Goal: Information Seeking & Learning: Check status

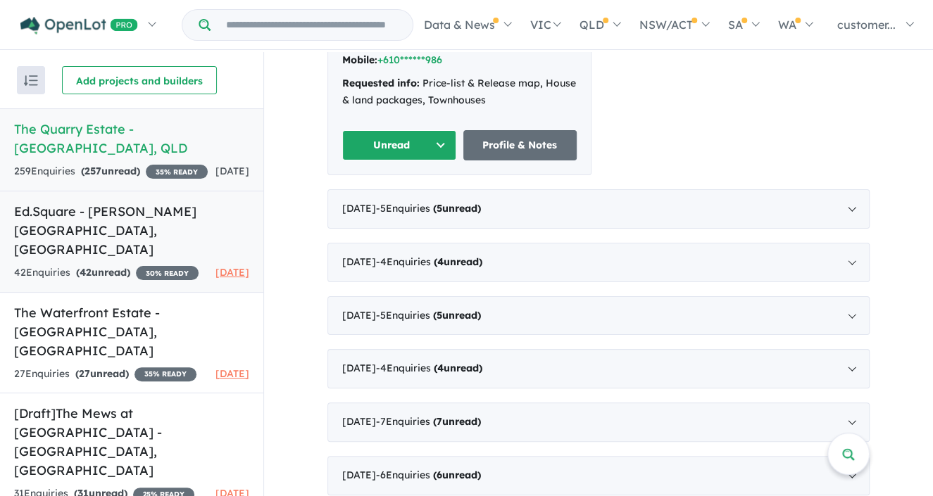
scroll to position [1, 0]
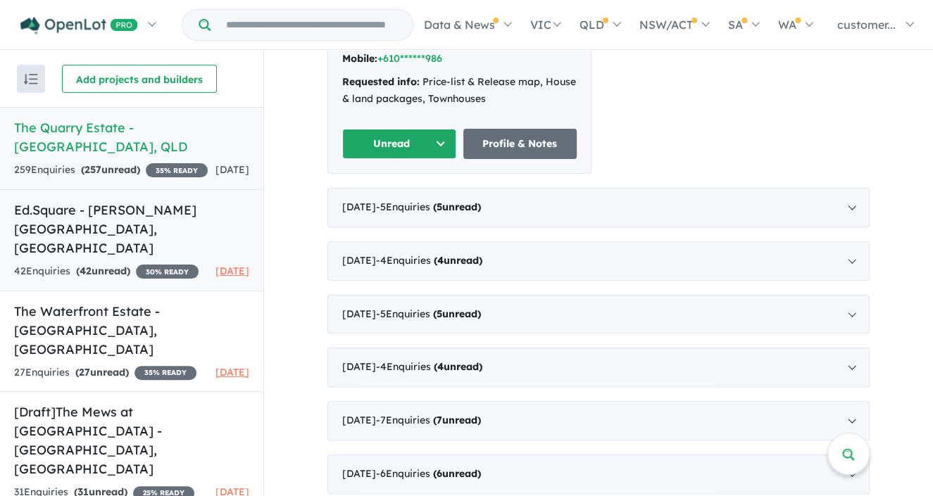
click at [130, 265] on strong "( 42 unread)" at bounding box center [103, 271] width 54 height 13
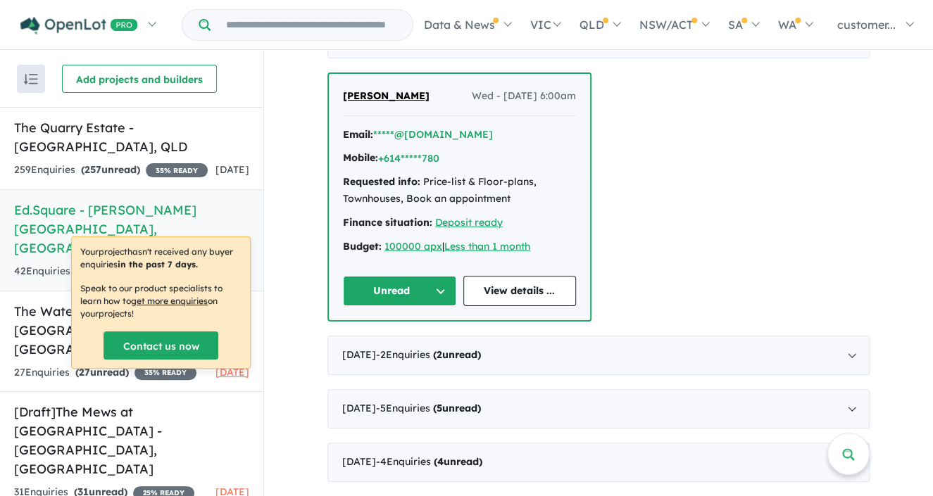
scroll to position [634, 0]
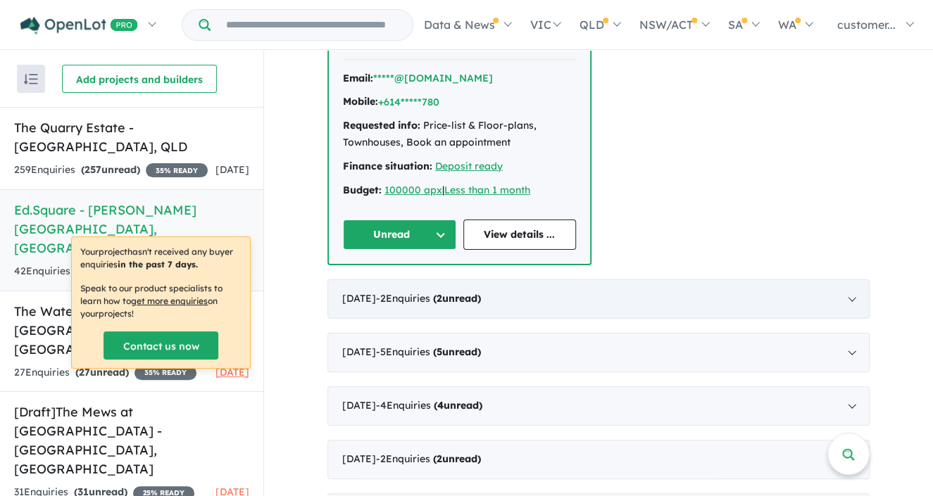
click at [536, 280] on div "[DATE] - 2 Enquir ies ( 2 unread)" at bounding box center [598, 299] width 542 height 39
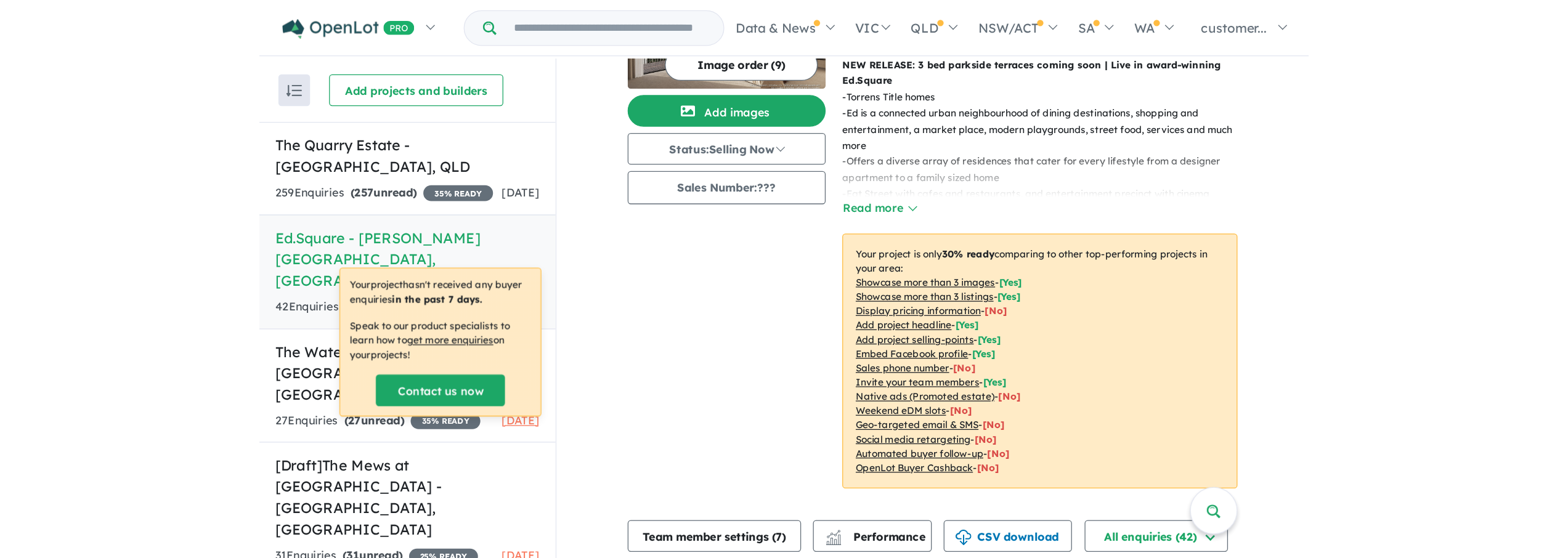
scroll to position [0, 0]
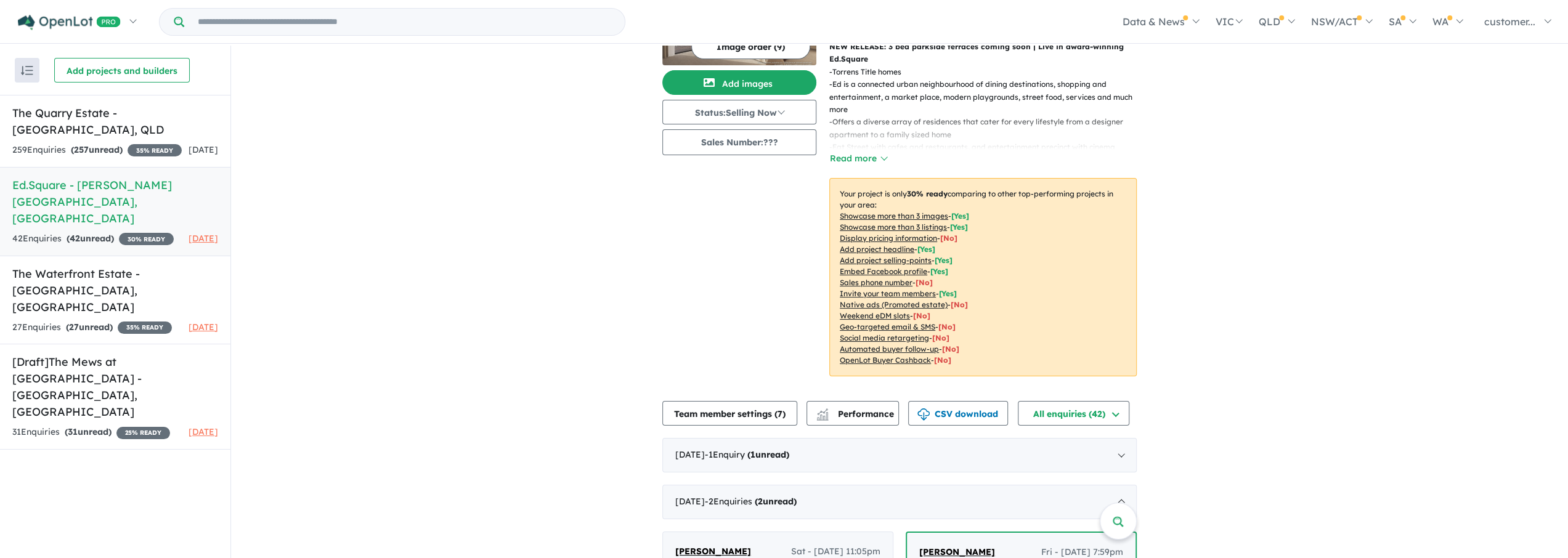
scroll to position [102, 0]
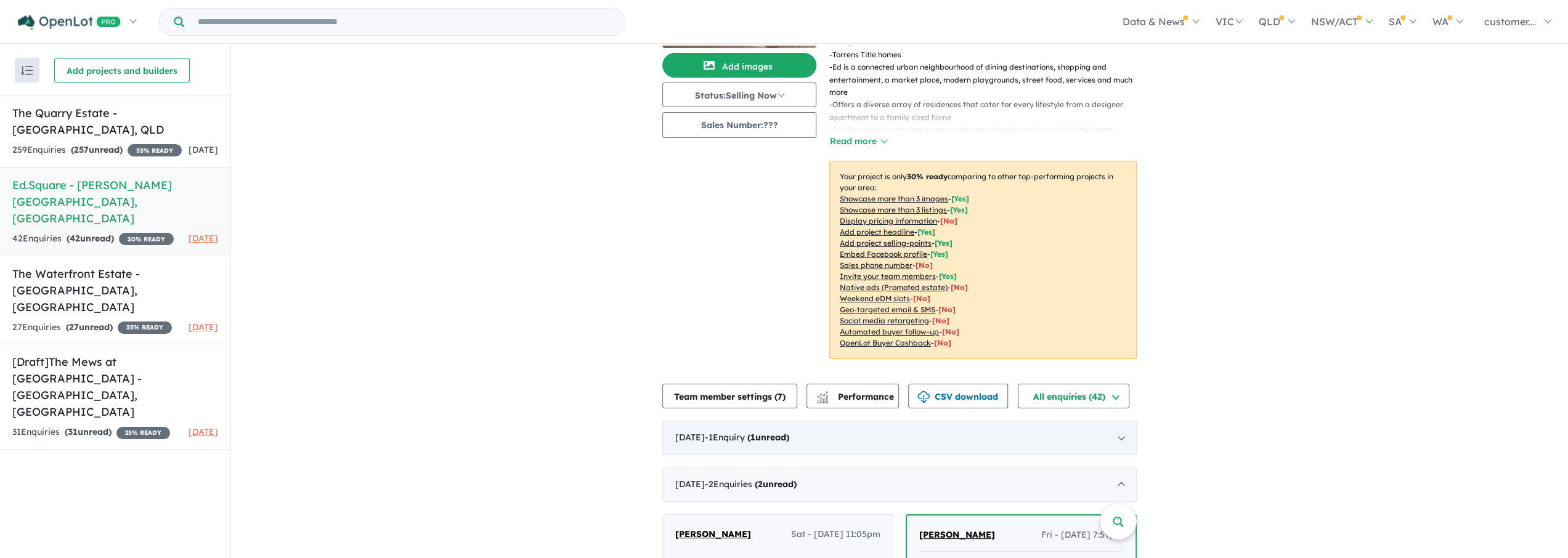
click at [825, 421] on div "[DATE] - 1 Enquir y ( 1 unread)" at bounding box center [900, 437] width 474 height 34
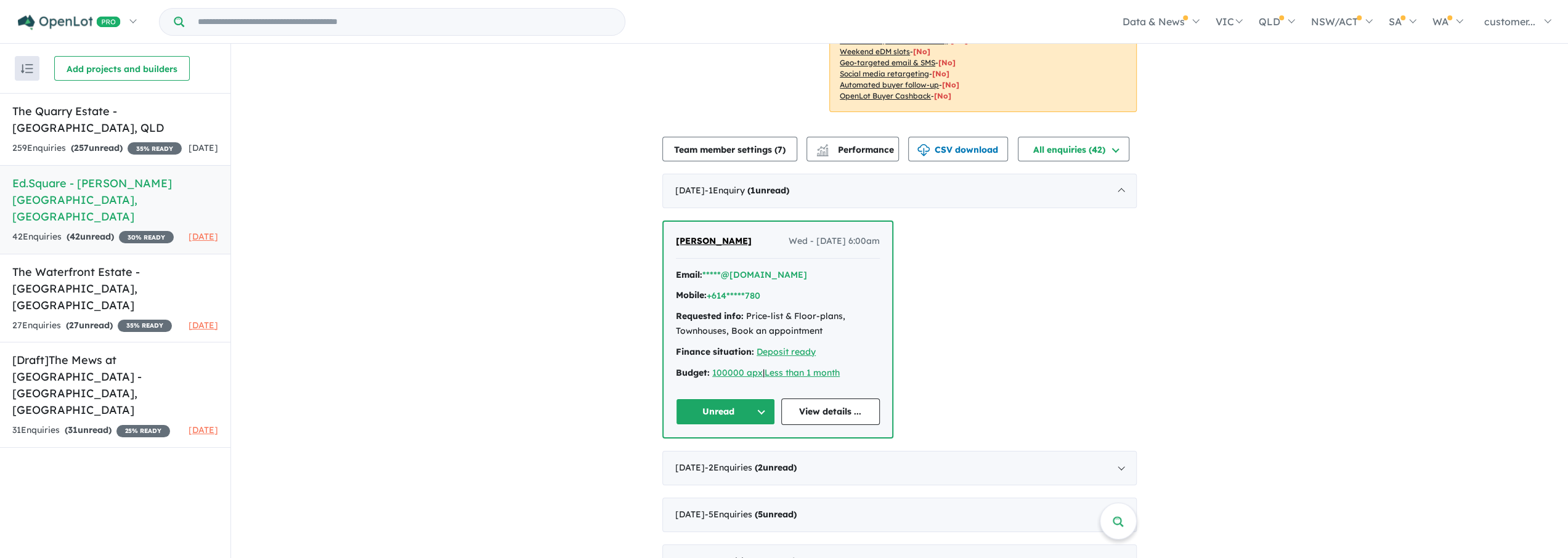
scroll to position [349, 0]
click at [825, 434] on div "August 2025 - 2 Enquir ies ( 2 unread)" at bounding box center [900, 466] width 474 height 34
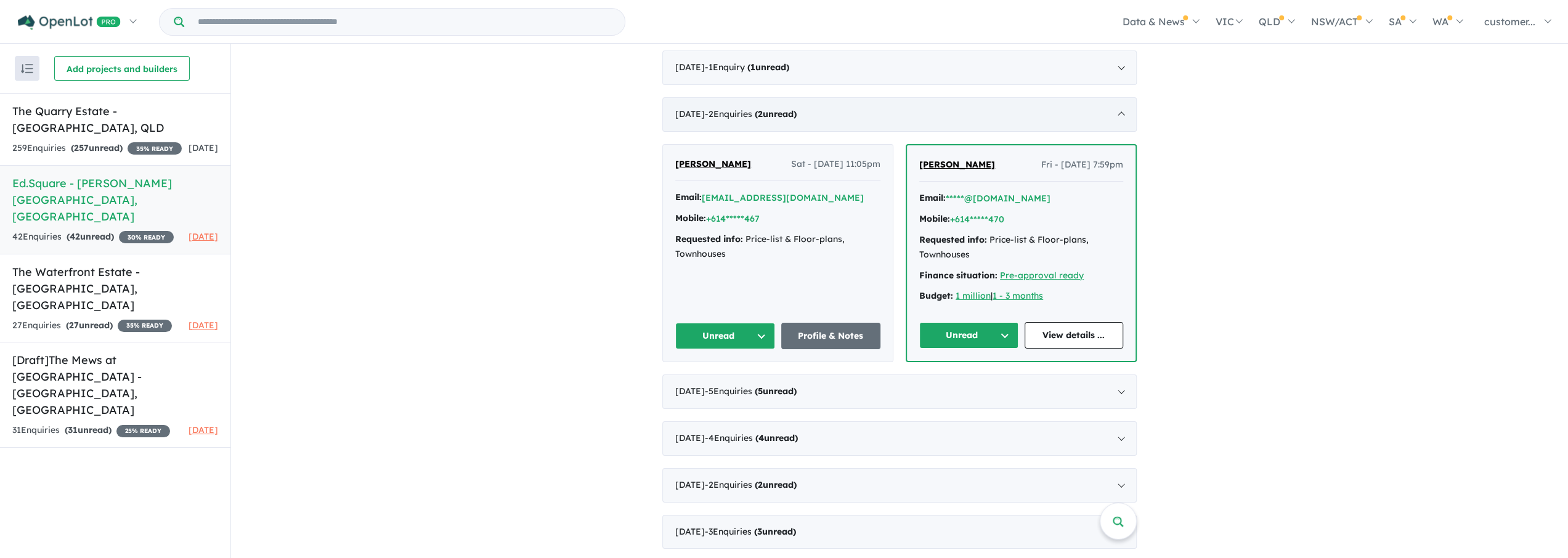
scroll to position [471, 0]
click at [825, 384] on div "July 2025 - 5 Enquir ies ( 5 unread)" at bounding box center [900, 390] width 474 height 34
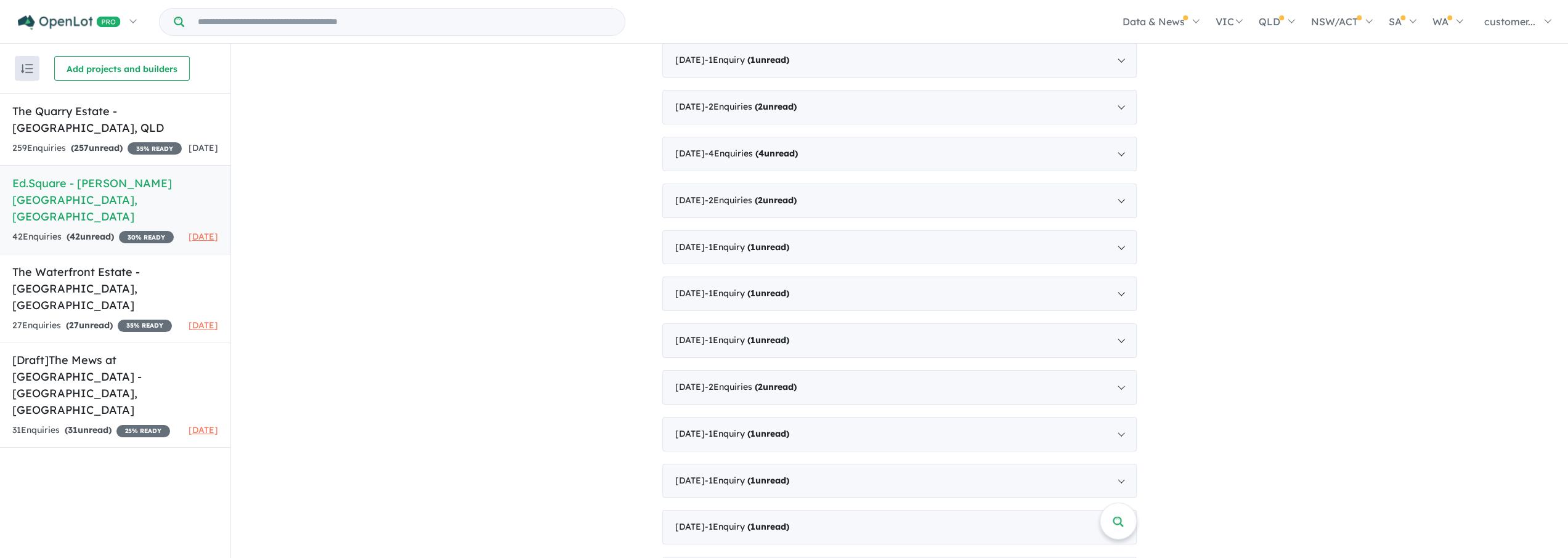
scroll to position [1583, 0]
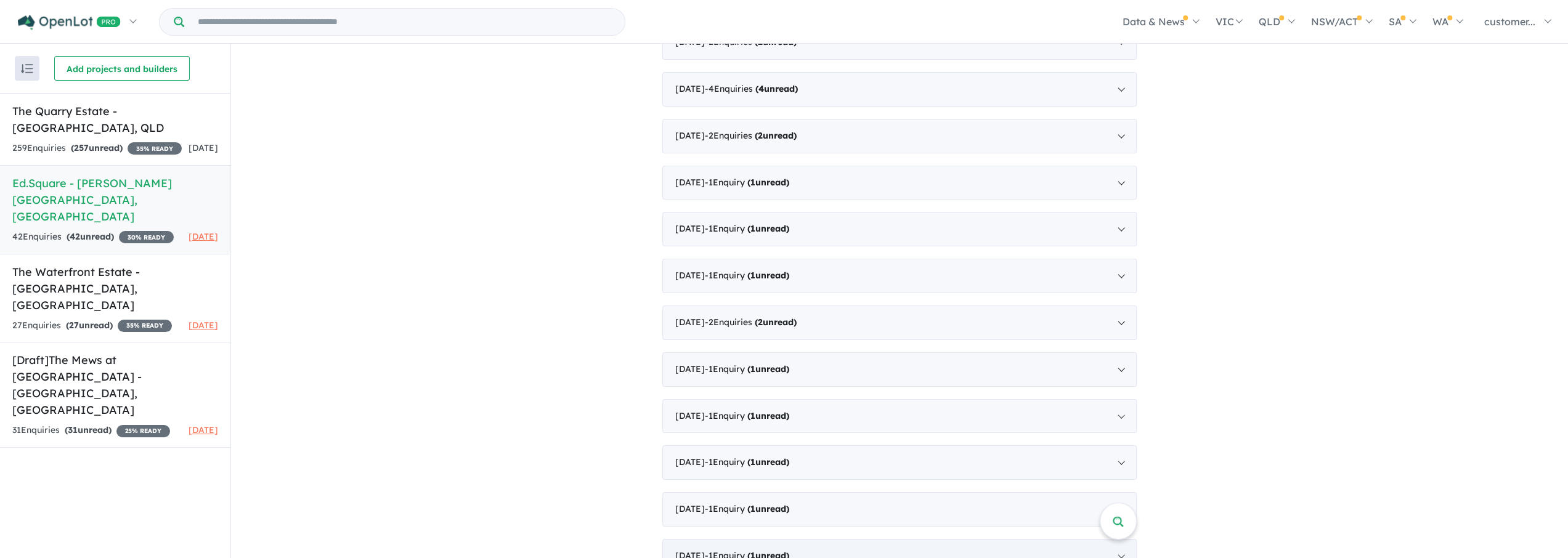
click at [825, 434] on div "August 2022 - 1 Enquir y ( 1 unread)" at bounding box center [900, 555] width 474 height 34
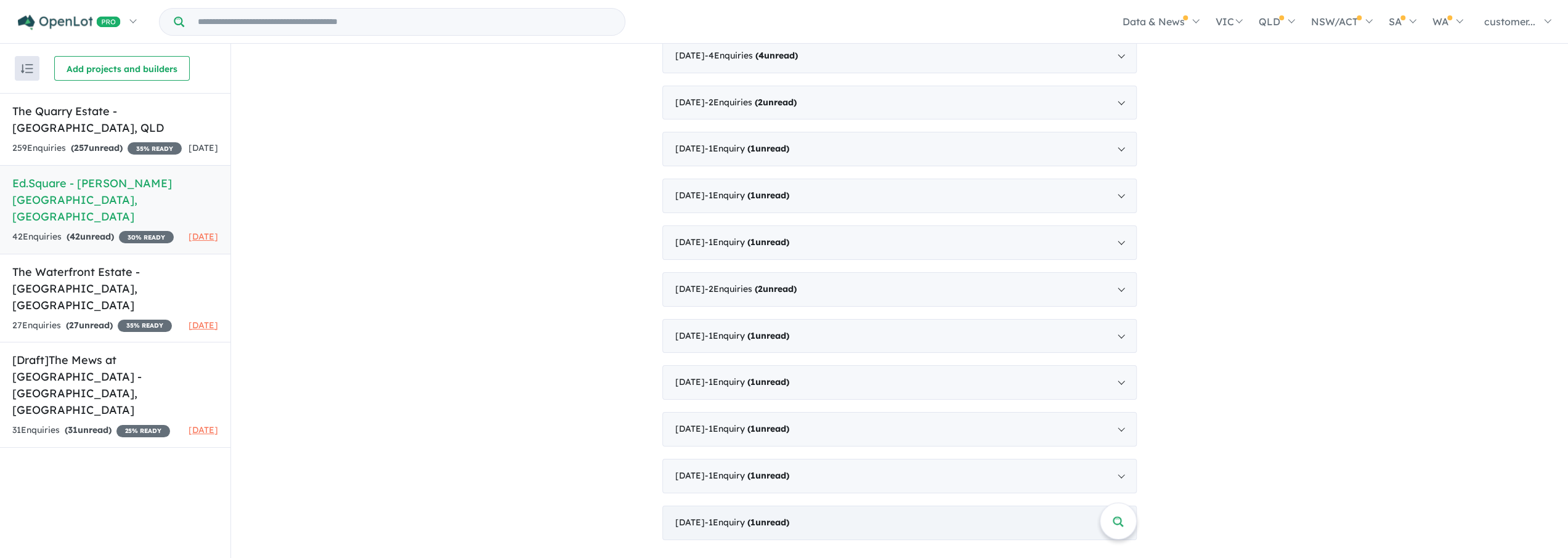
scroll to position [964, 0]
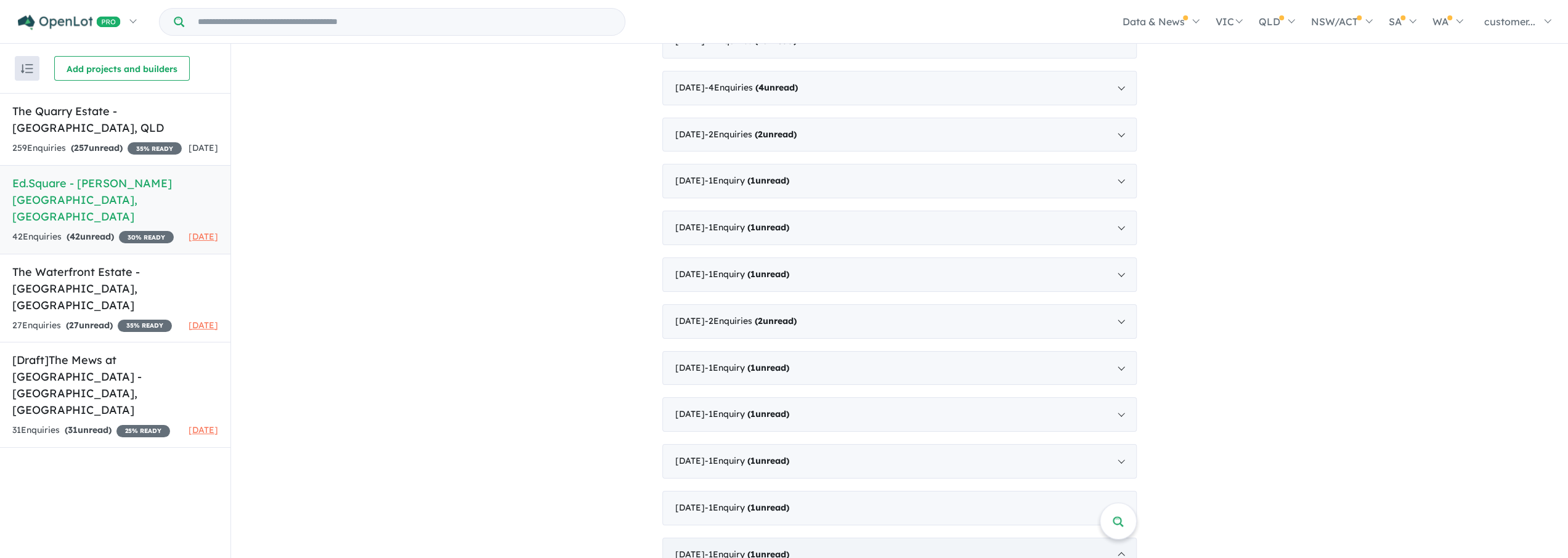
click at [825, 434] on div "August 2022 - 1 Enquir y ( 1 unread)" at bounding box center [900, 555] width 474 height 34
click at [825, 434] on span at bounding box center [1118, 520] width 11 height 17
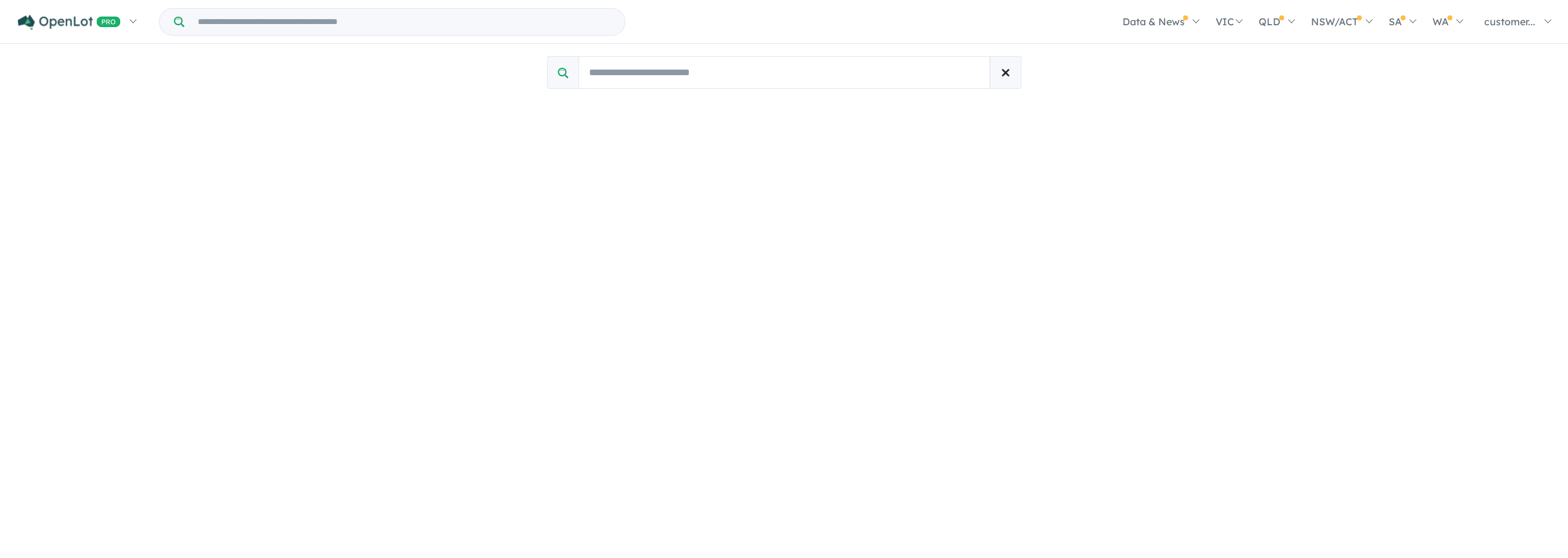
click at [649, 72] on input "Search buyers by name/email" at bounding box center [784, 72] width 411 height 32
paste input "**********"
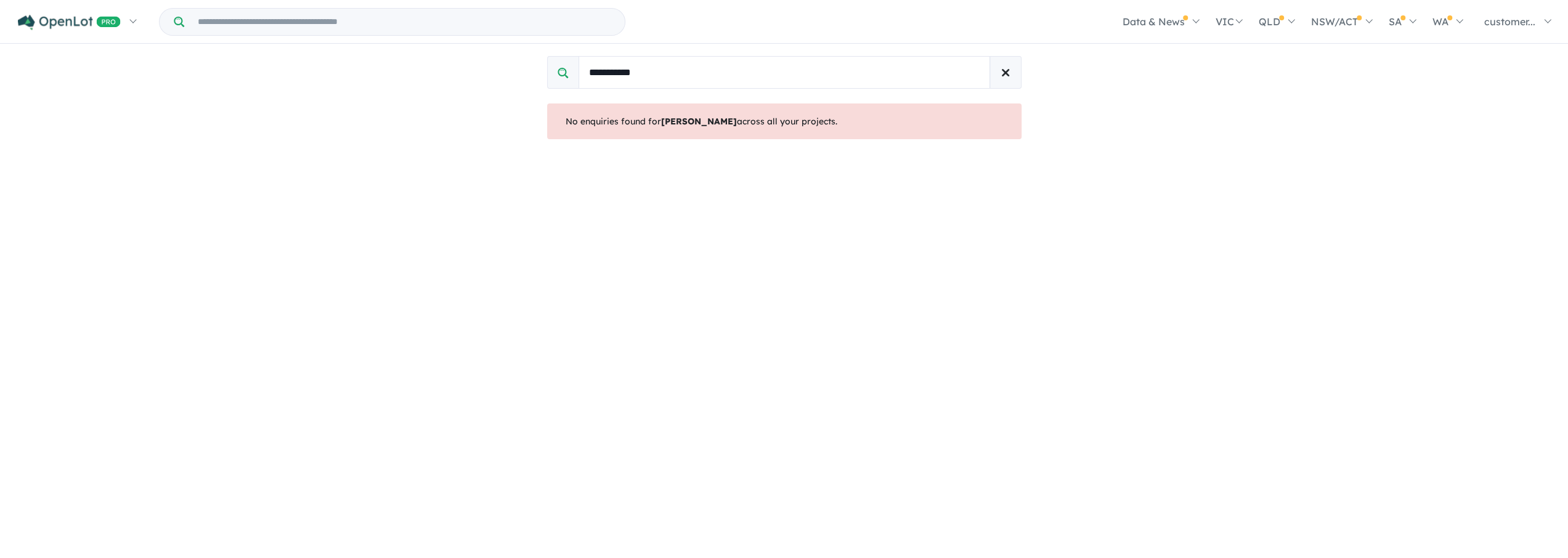
type input "**********"
click at [395, 24] on input "Try estate name, suburb, builder or developer" at bounding box center [404, 22] width 436 height 26
paste input "**********"
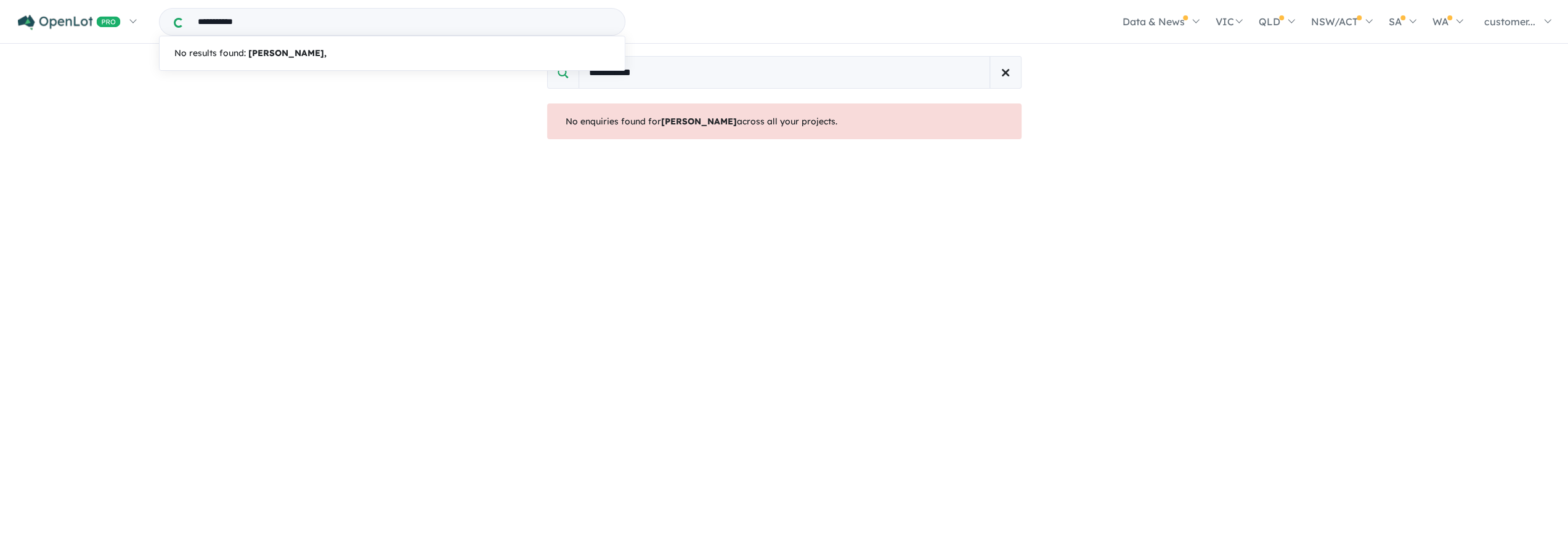
type input "**********"
click at [88, 60] on link "Homepage" at bounding box center [80, 58] width 126 height 28
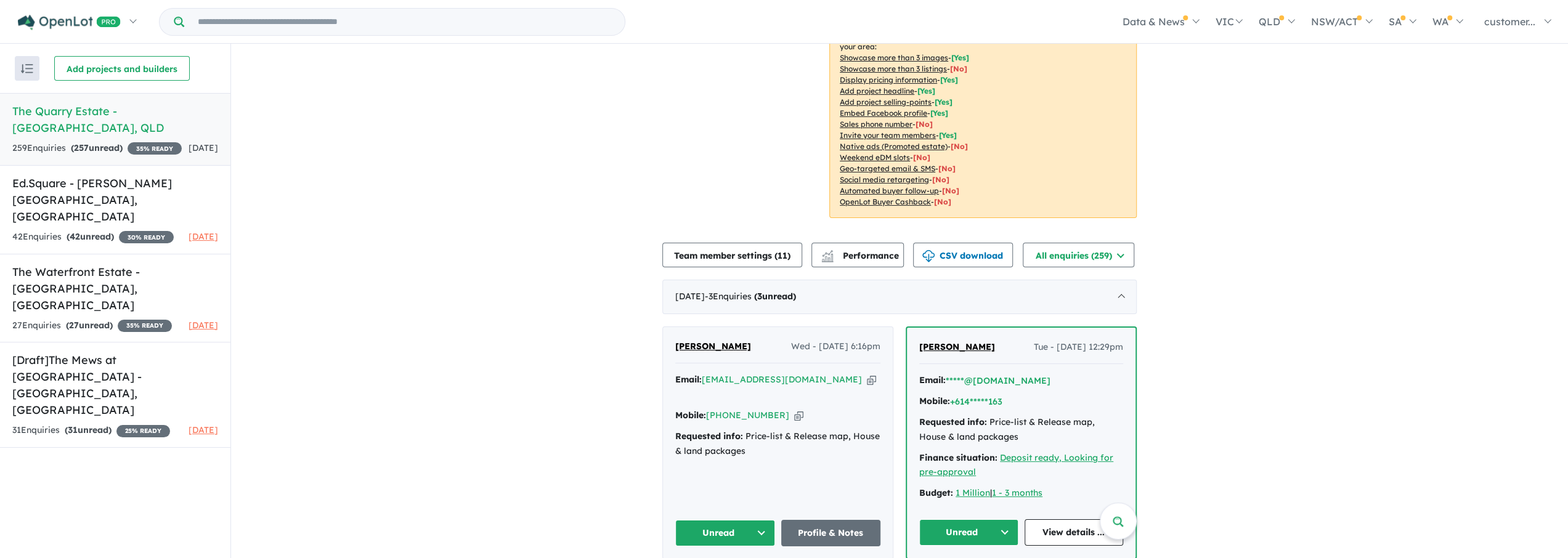
scroll to position [226, 0]
click at [1124, 256] on button "All enquiries ( 259 )" at bounding box center [1078, 255] width 111 height 24
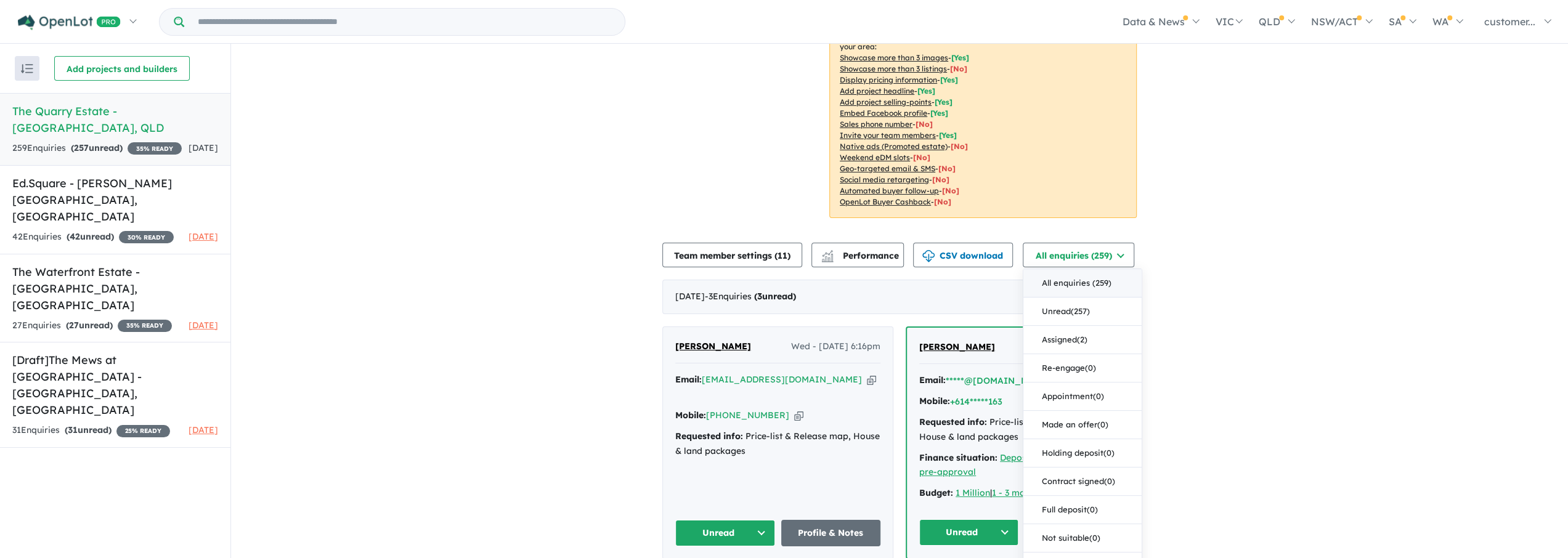
click at [1092, 286] on button "All enquiries ( 259 )" at bounding box center [1082, 283] width 118 height 28
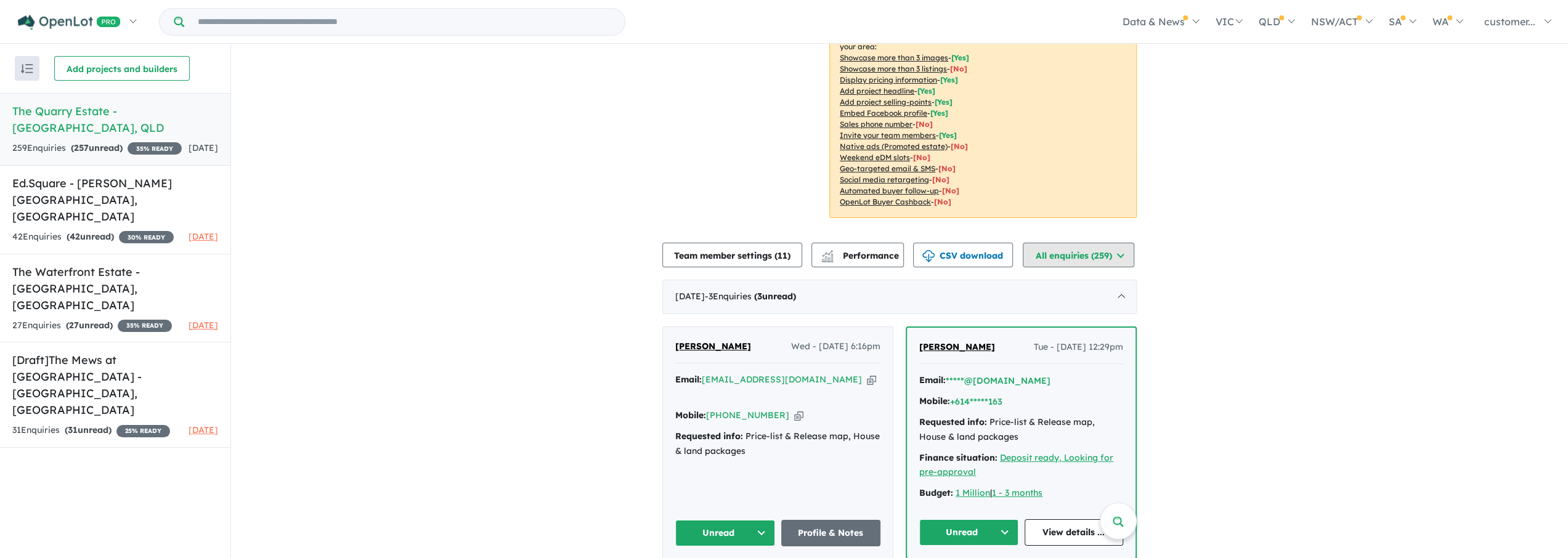
click at [1069, 255] on button "All enquiries (259)" at bounding box center [1078, 255] width 111 height 24
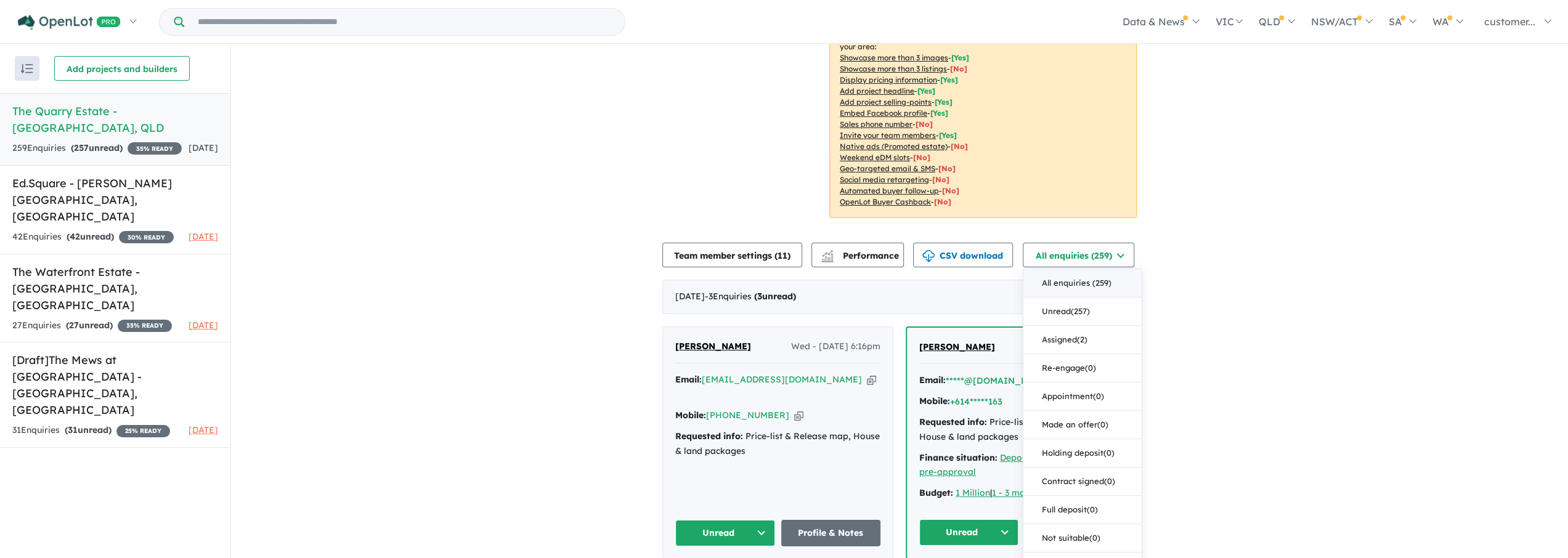
click at [1046, 273] on button "All enquiries ( 259 )" at bounding box center [1082, 283] width 118 height 28
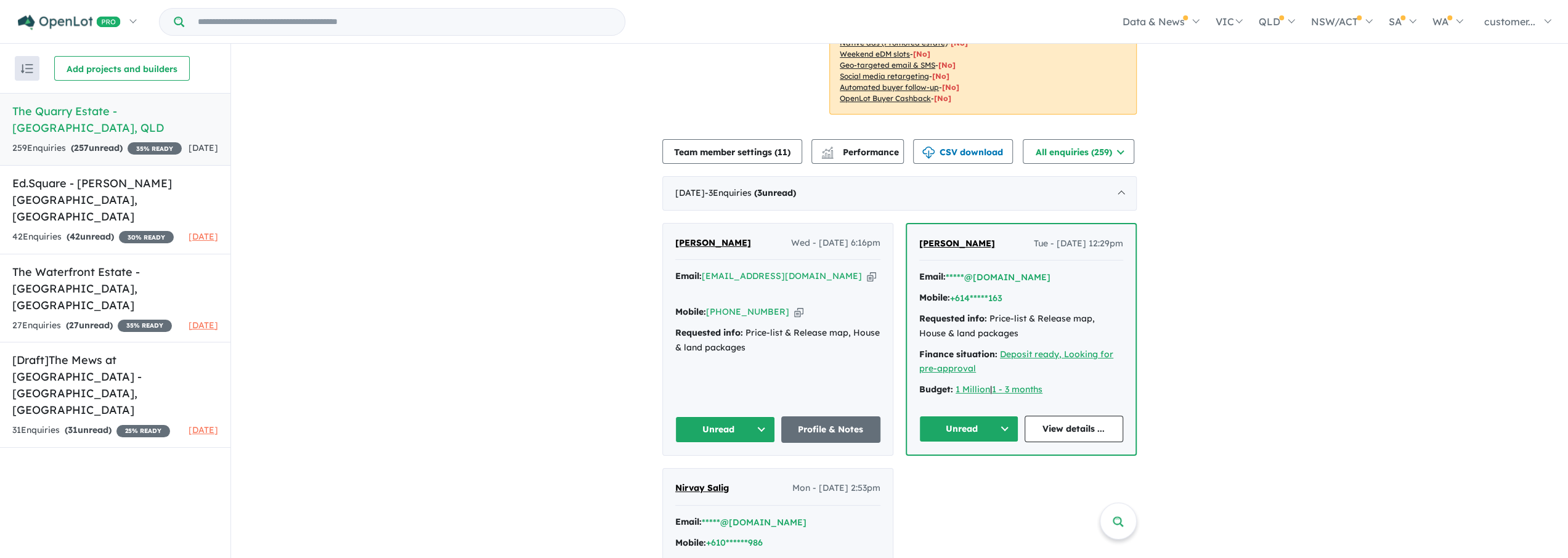
scroll to position [308, 0]
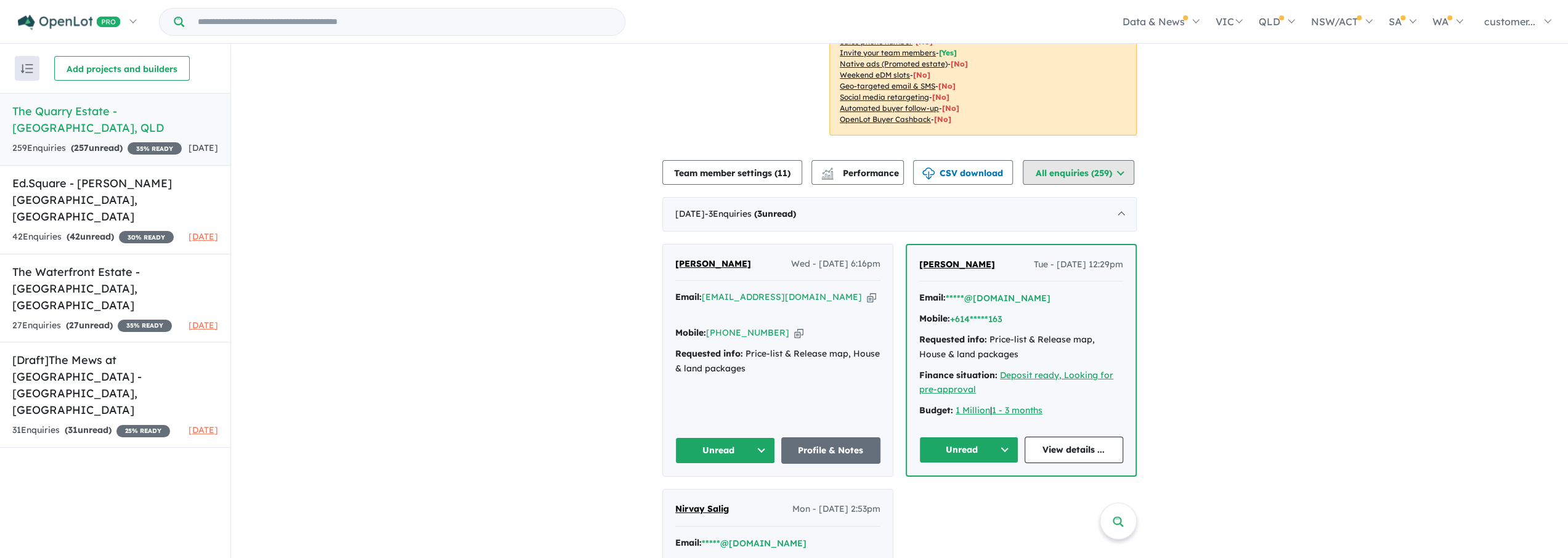
click at [1113, 170] on button "All enquiries (259)" at bounding box center [1078, 172] width 111 height 24
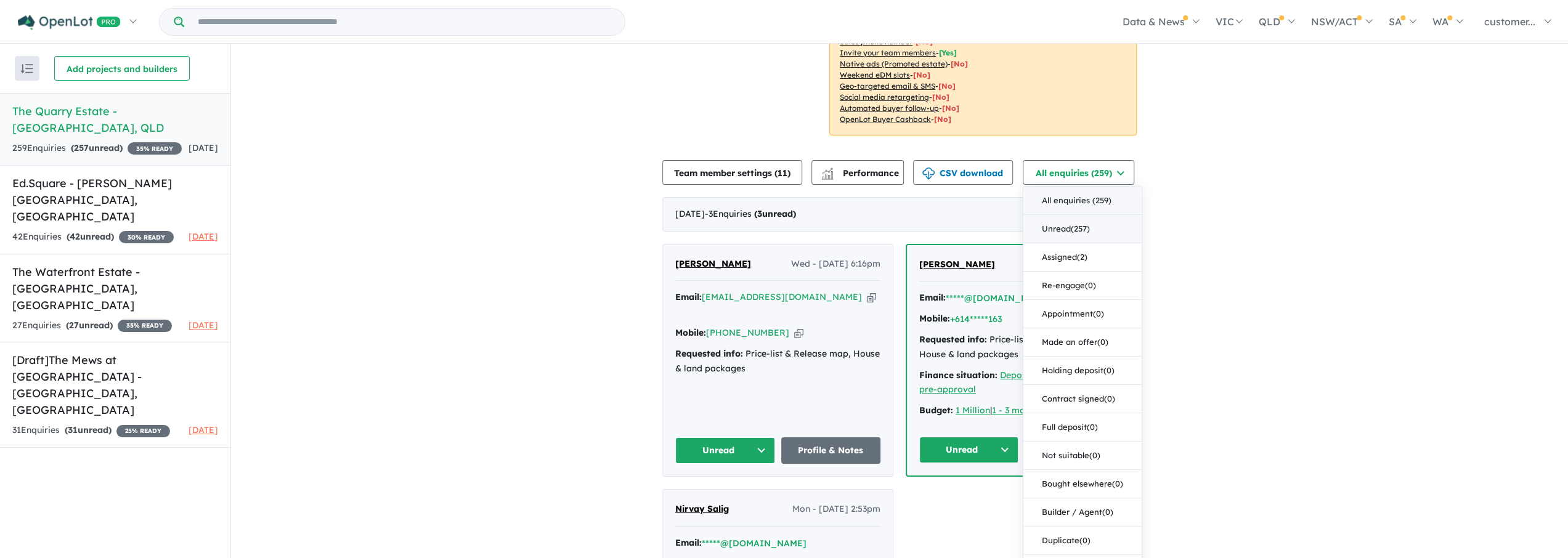
click at [1119, 234] on button "Unread ( 257 )" at bounding box center [1082, 229] width 118 height 28
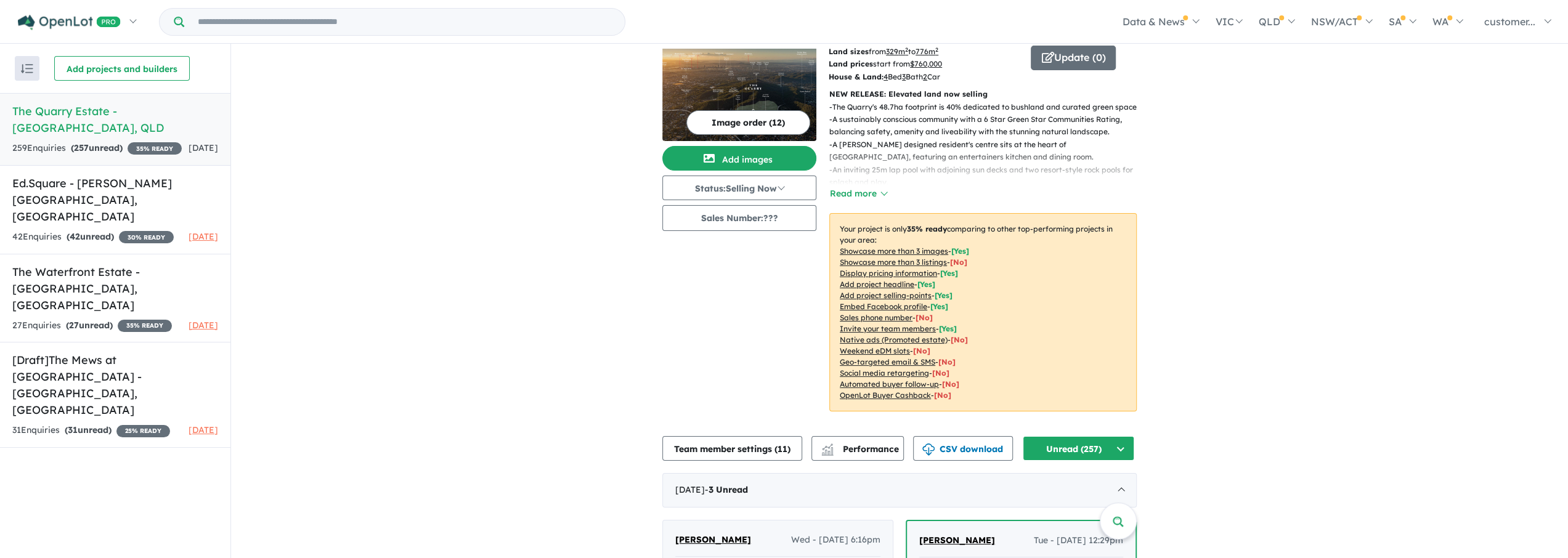
scroll to position [0, 0]
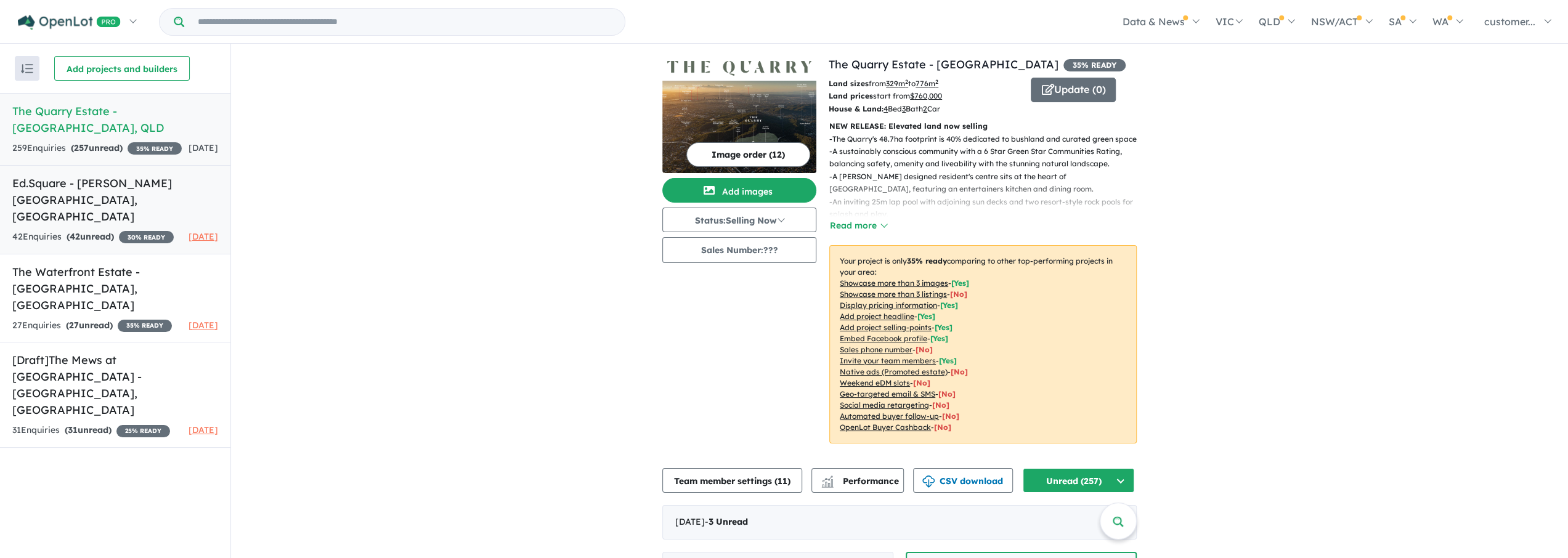
click at [97, 230] on div "42 Enquir ies ( 42 unread) 30 % READY" at bounding box center [93, 237] width 161 height 15
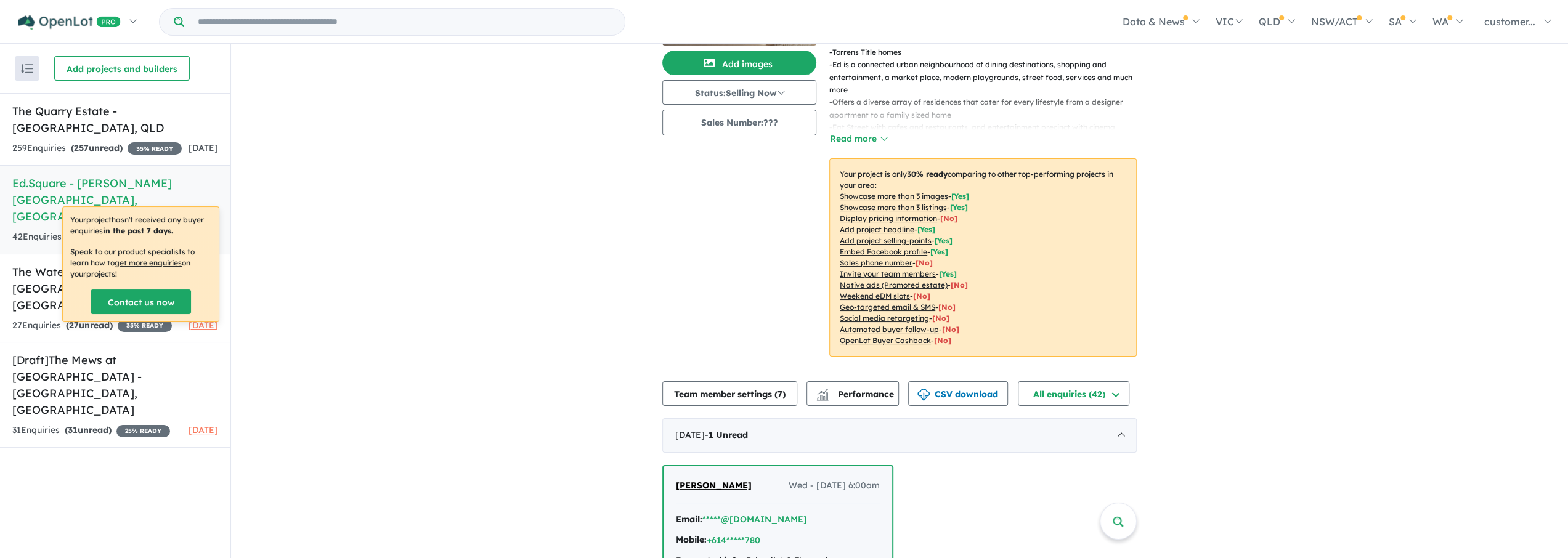
scroll to position [123, 0]
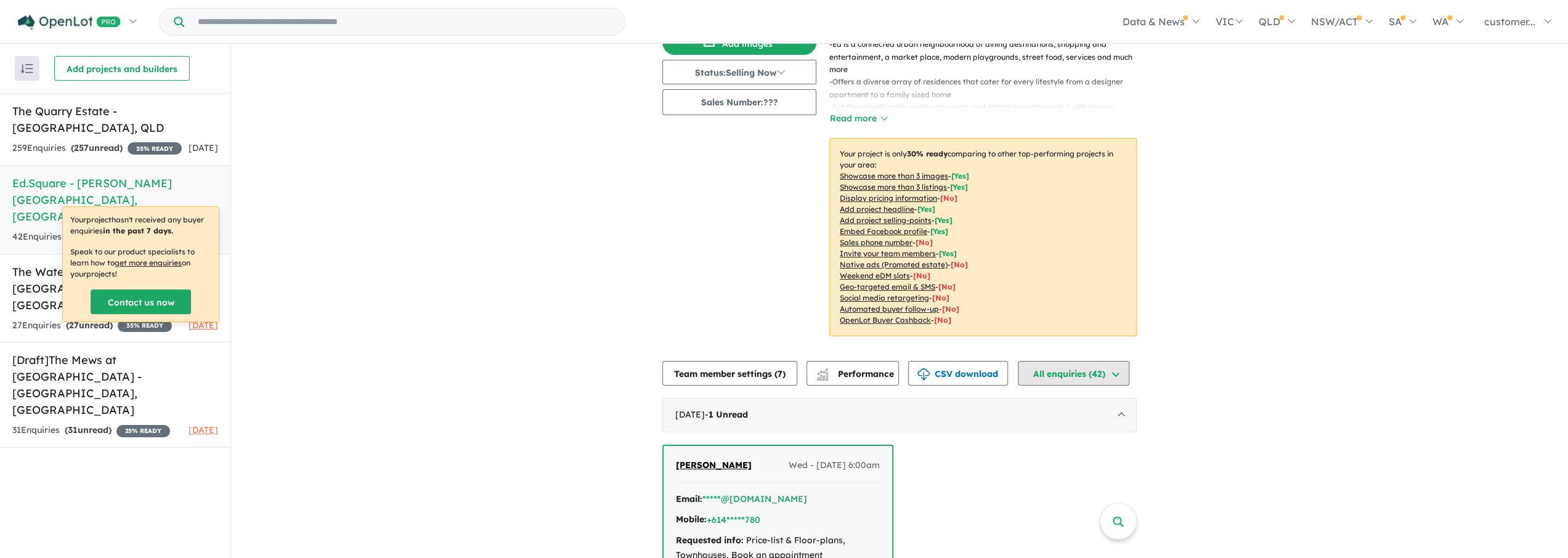
click at [1082, 361] on button "All enquiries ( 42 )" at bounding box center [1073, 373] width 111 height 24
click at [1088, 415] on button "Unread ( 42 )" at bounding box center [1077, 429] width 118 height 28
click at [775, 361] on button "Team member settings ( 7 )" at bounding box center [730, 373] width 135 height 24
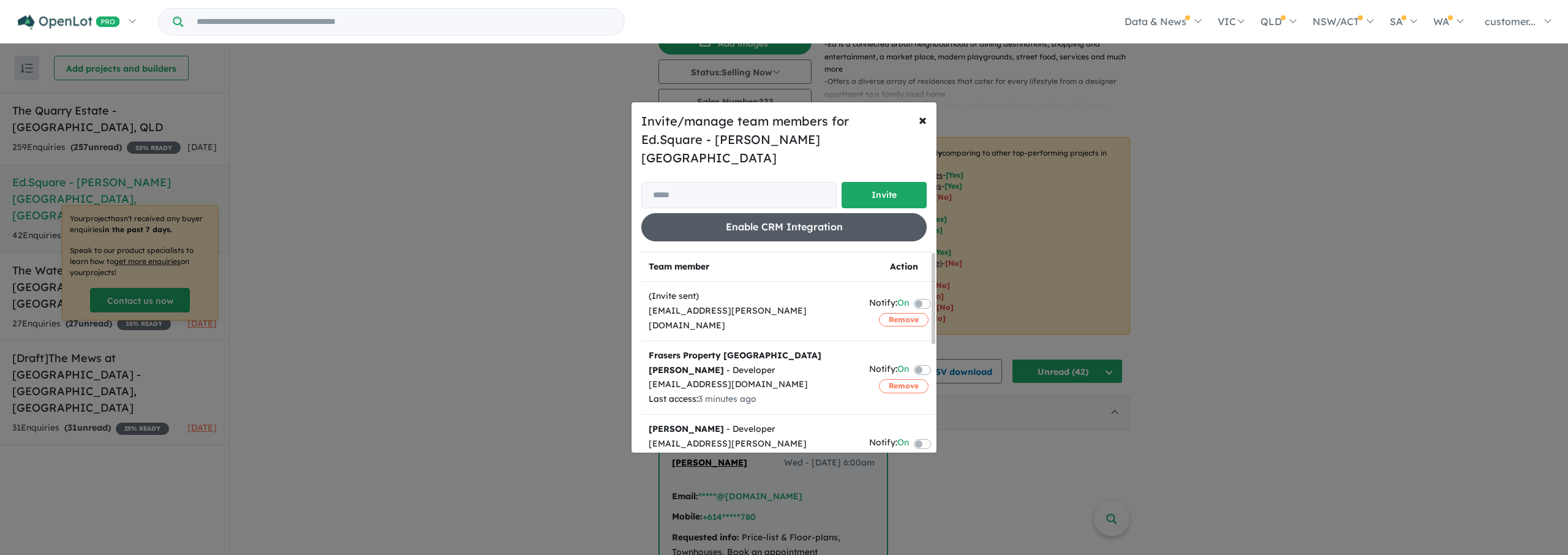
click at [822, 215] on button "Enable CRM Integration" at bounding box center [784, 227] width 285 height 28
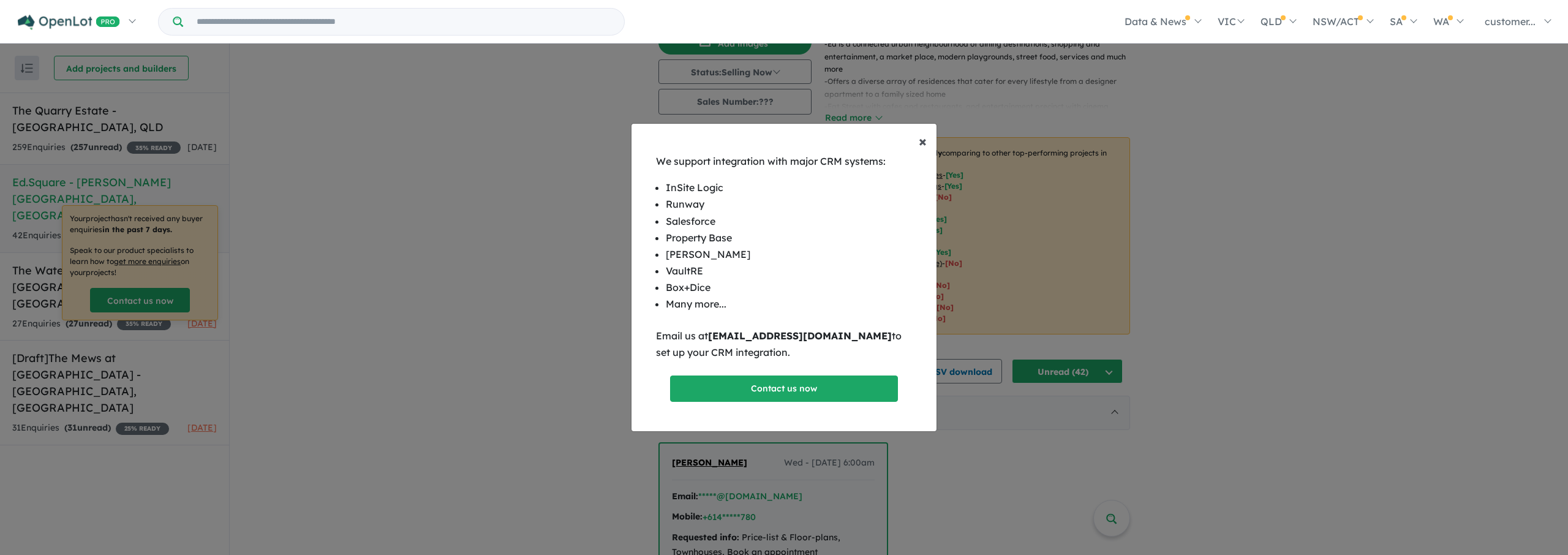
click at [924, 135] on span "×" at bounding box center [922, 140] width 8 height 18
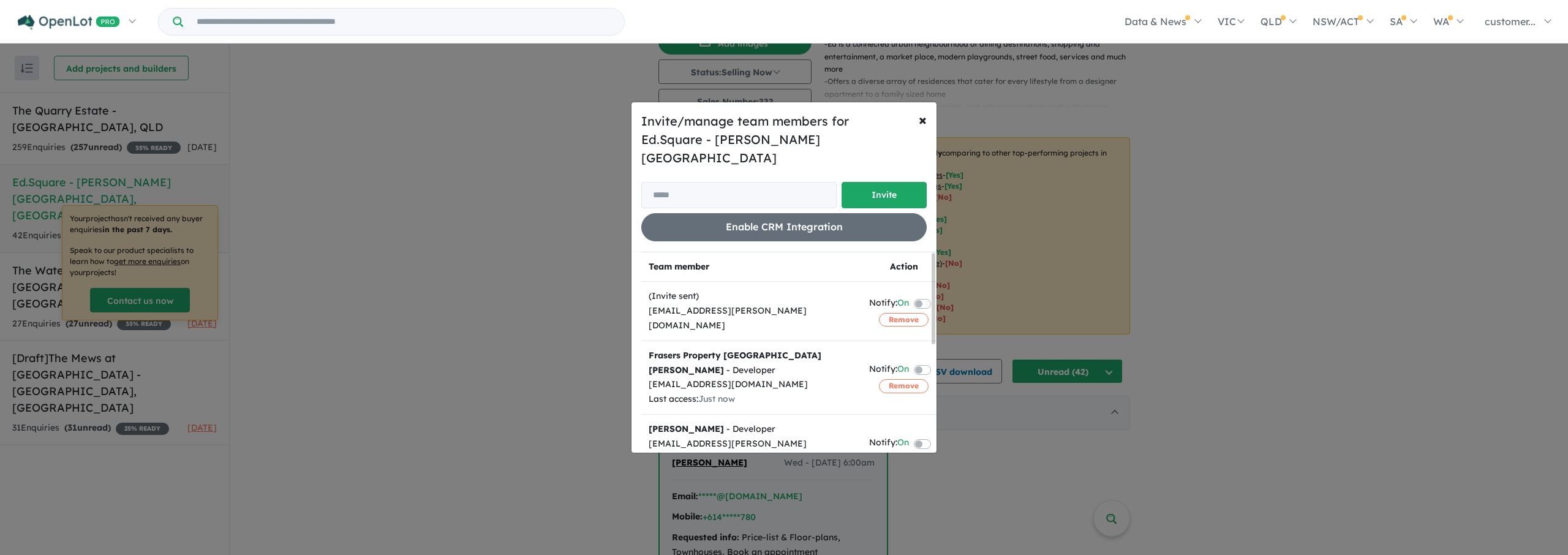
click at [719, 350] on strong "Frasers Property [GEOGRAPHIC_DATA] [PERSON_NAME]" at bounding box center [735, 363] width 173 height 26
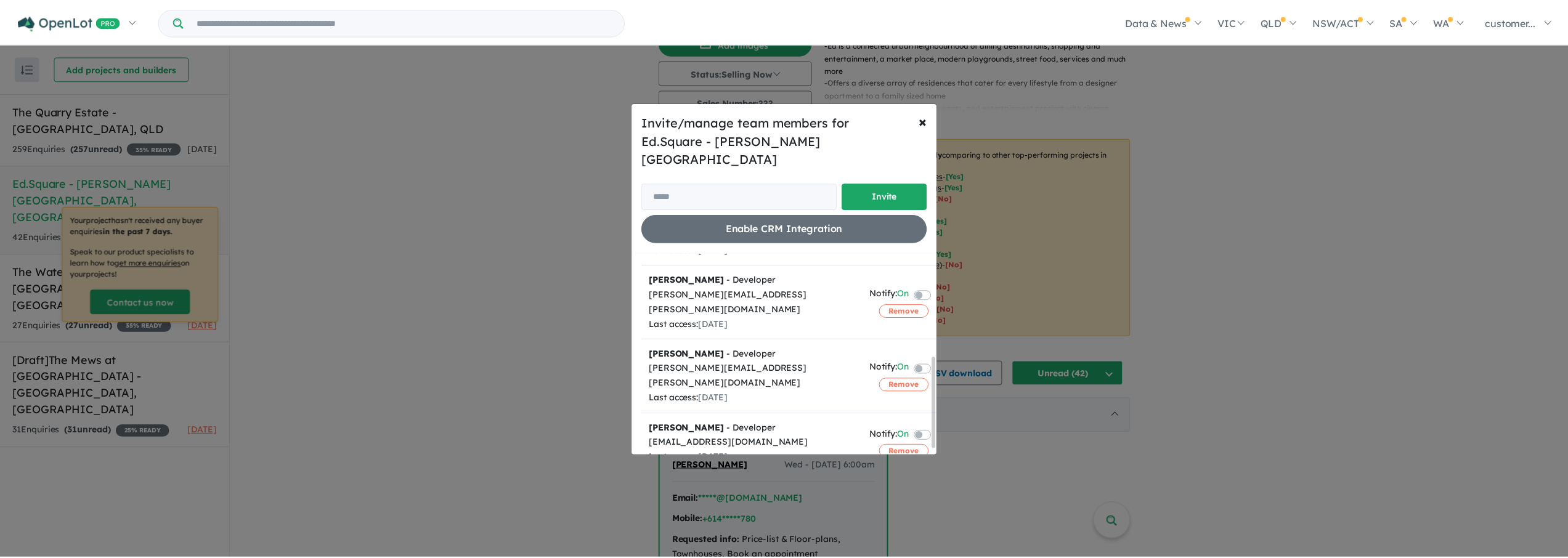
scroll to position [239, 0]
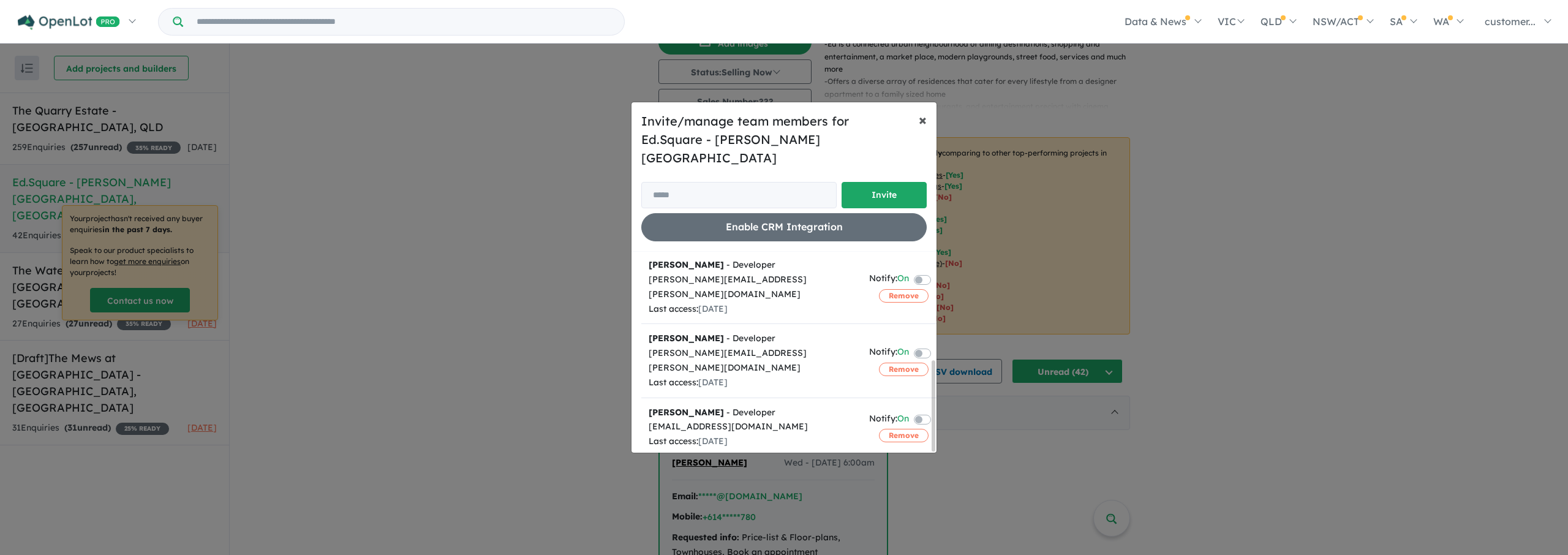
drag, startPoint x: 922, startPoint y: 134, endPoint x: 924, endPoint y: 148, distance: 14.1
click at [922, 129] on span "×" at bounding box center [922, 119] width 8 height 18
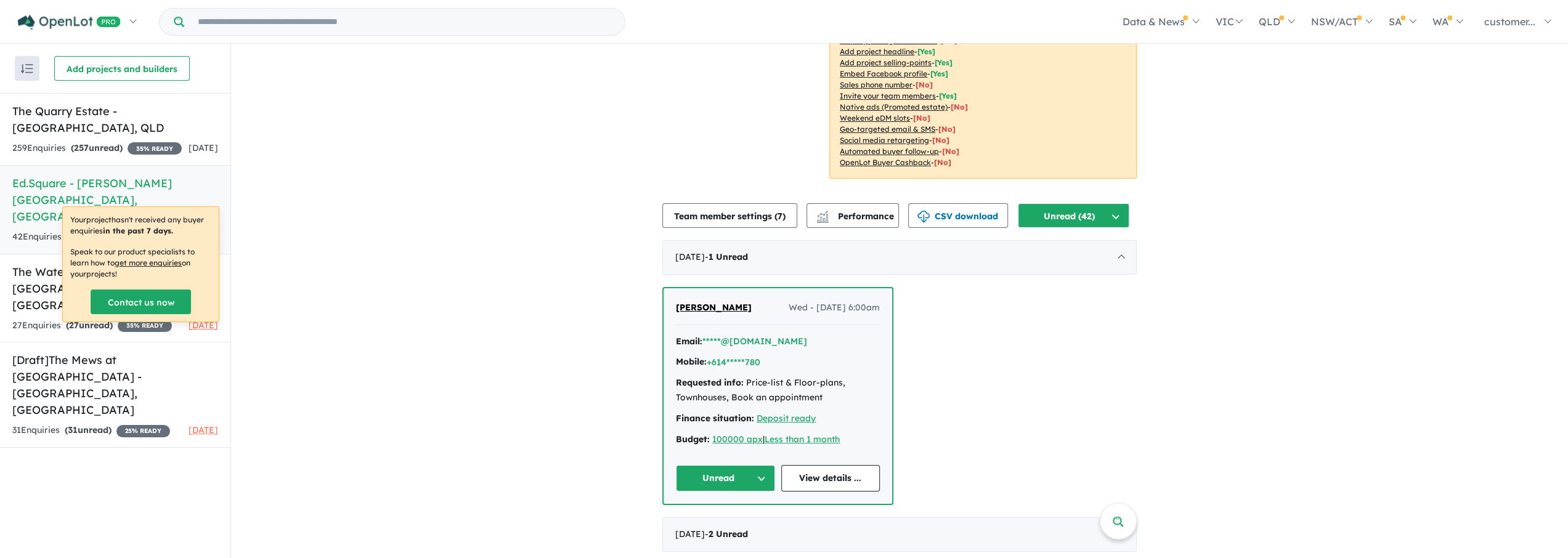
scroll to position [349, 0]
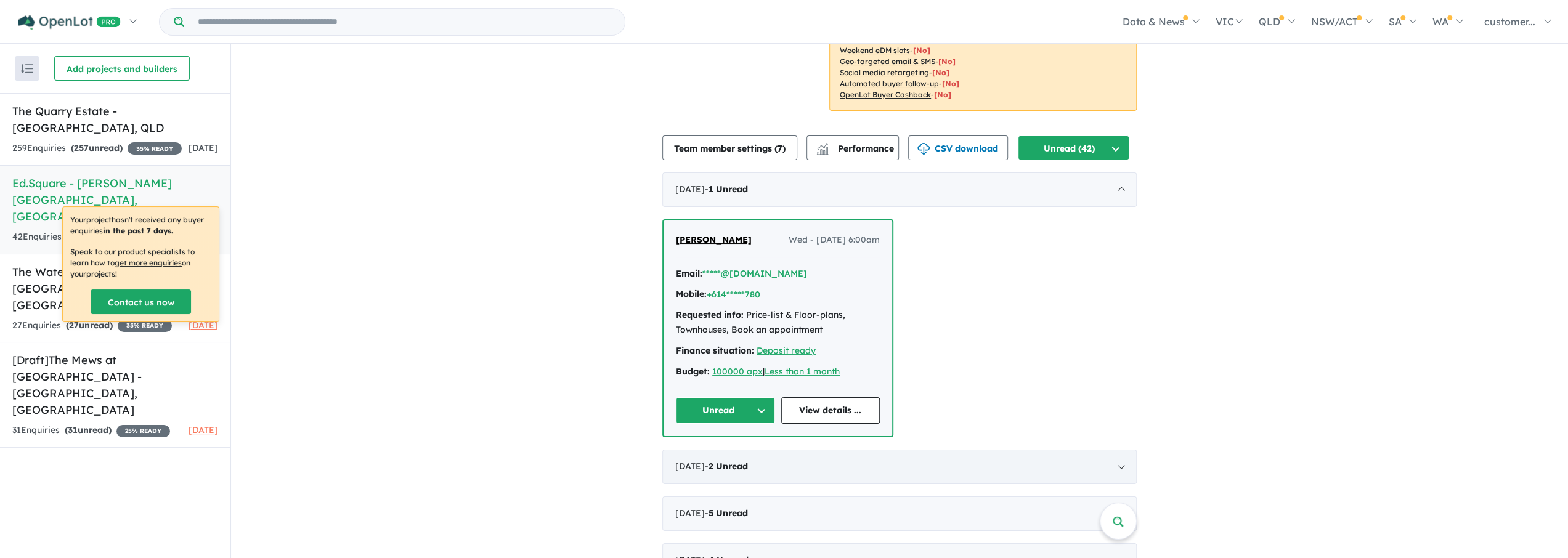
click at [926, 456] on div "August 2025 - 2 Unread" at bounding box center [900, 466] width 474 height 34
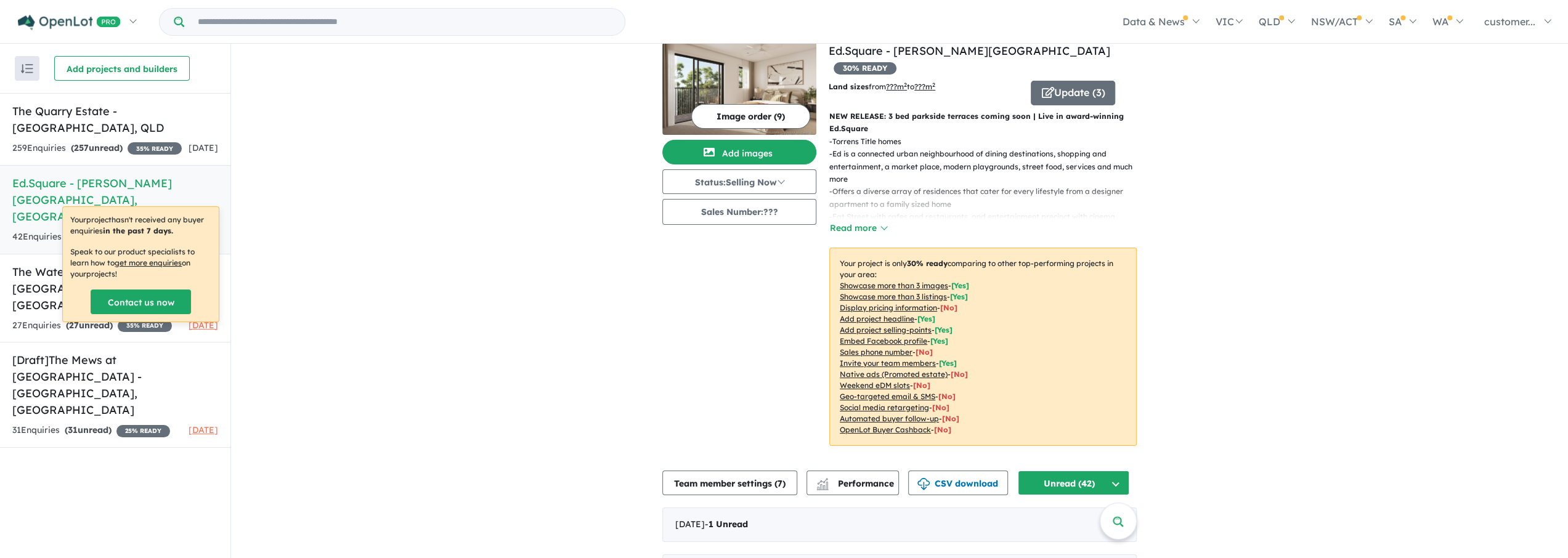
scroll to position [0, 0]
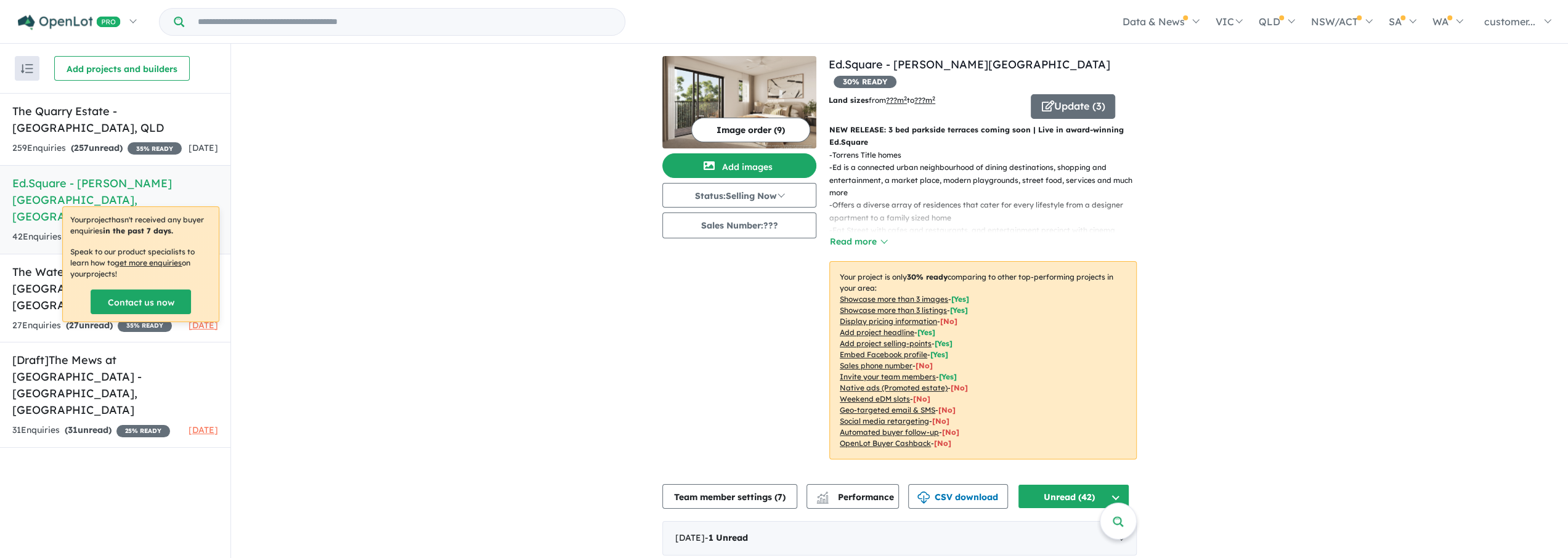
click at [25, 59] on button "button" at bounding box center [27, 68] width 24 height 24
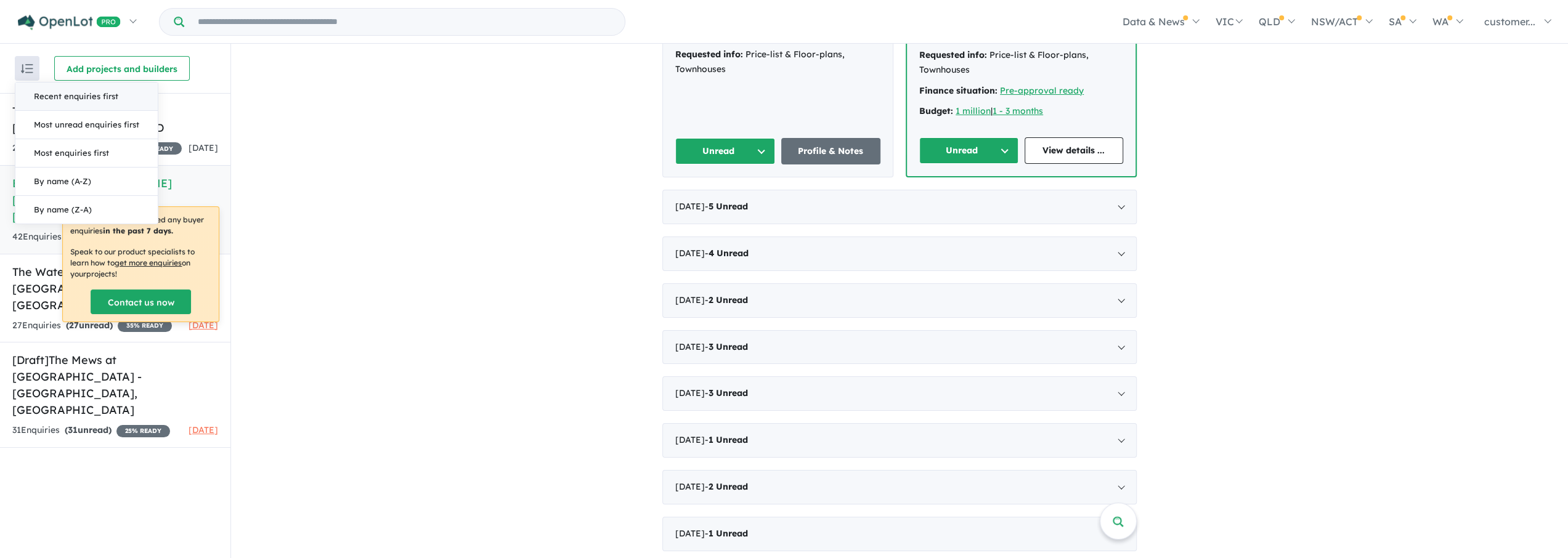
scroll to position [657, 0]
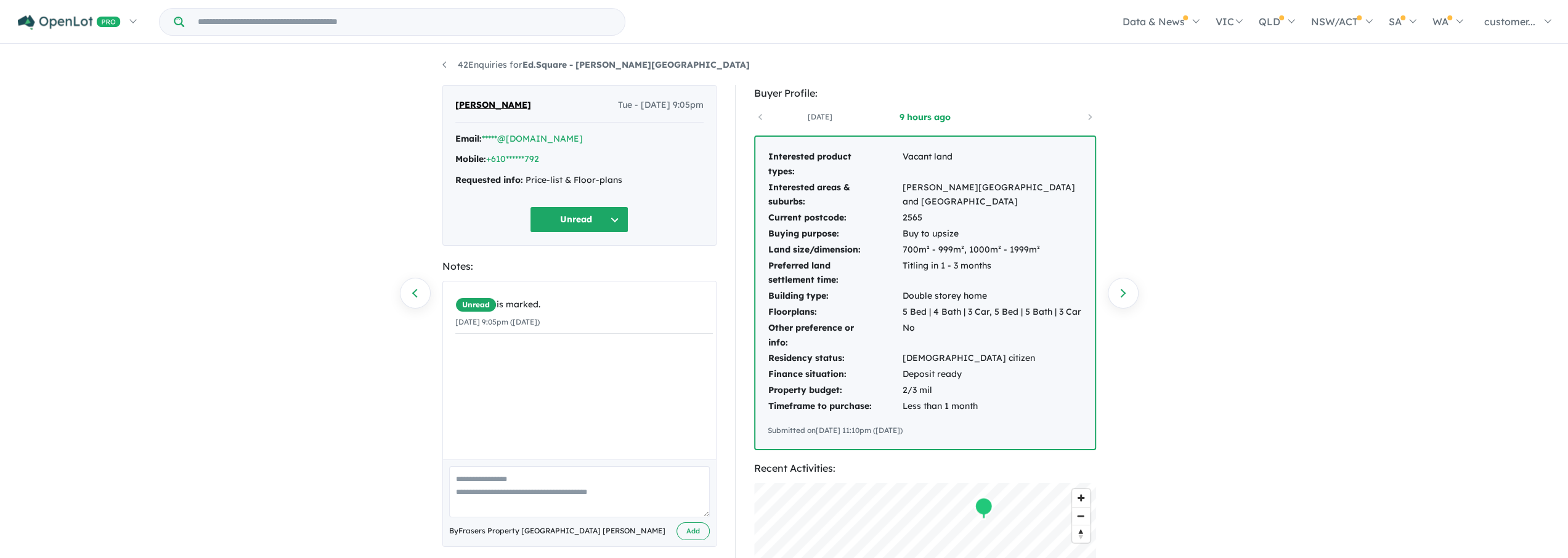
click at [686, 121] on div "[PERSON_NAME] Tue - [DATE] 9:05pm" at bounding box center [579, 110] width 248 height 24
click at [443, 66] on link "42 Enquiries for Ed.Square - [PERSON_NAME][GEOGRAPHIC_DATA]" at bounding box center [596, 65] width 307 height 11
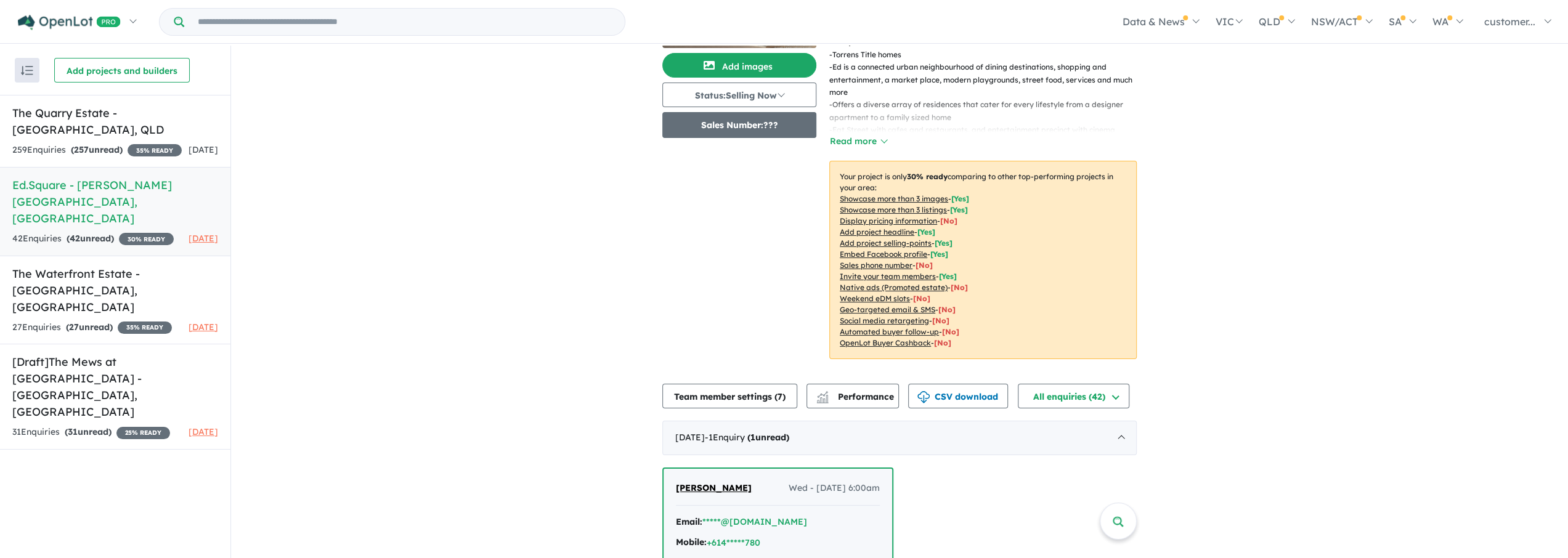
scroll to position [205, 0]
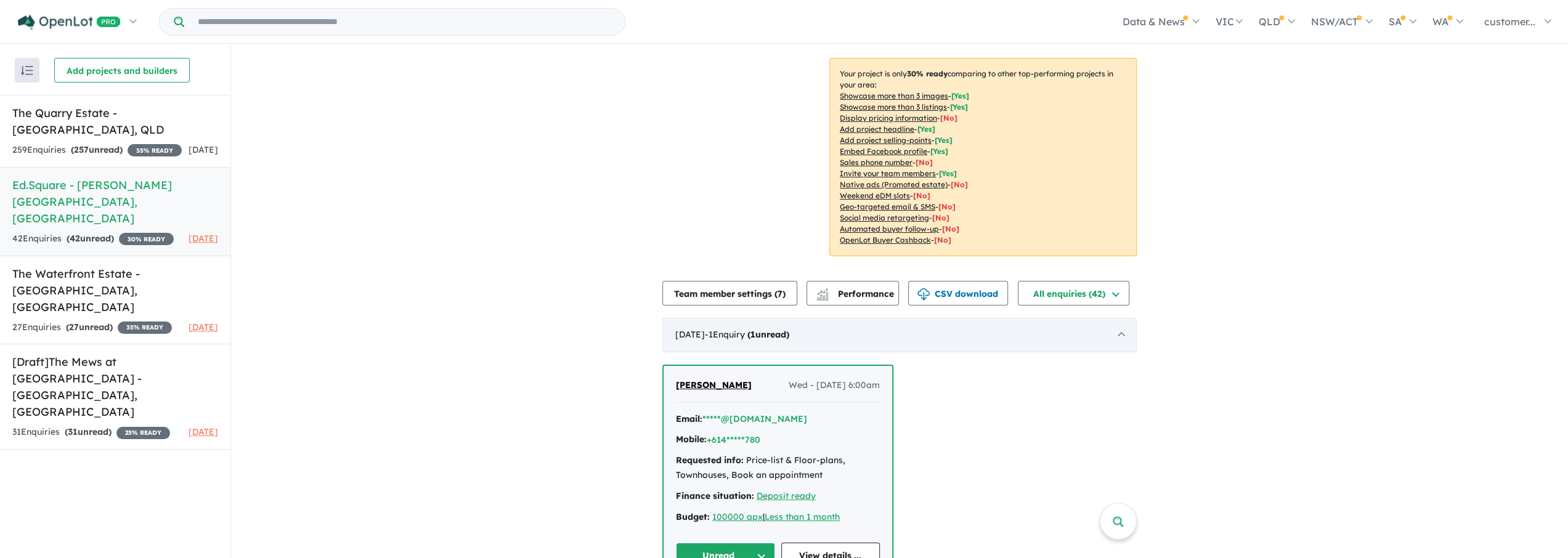
click at [1122, 322] on div "[DATE] - 1 Enquir y ( 1 unread)" at bounding box center [900, 334] width 474 height 34
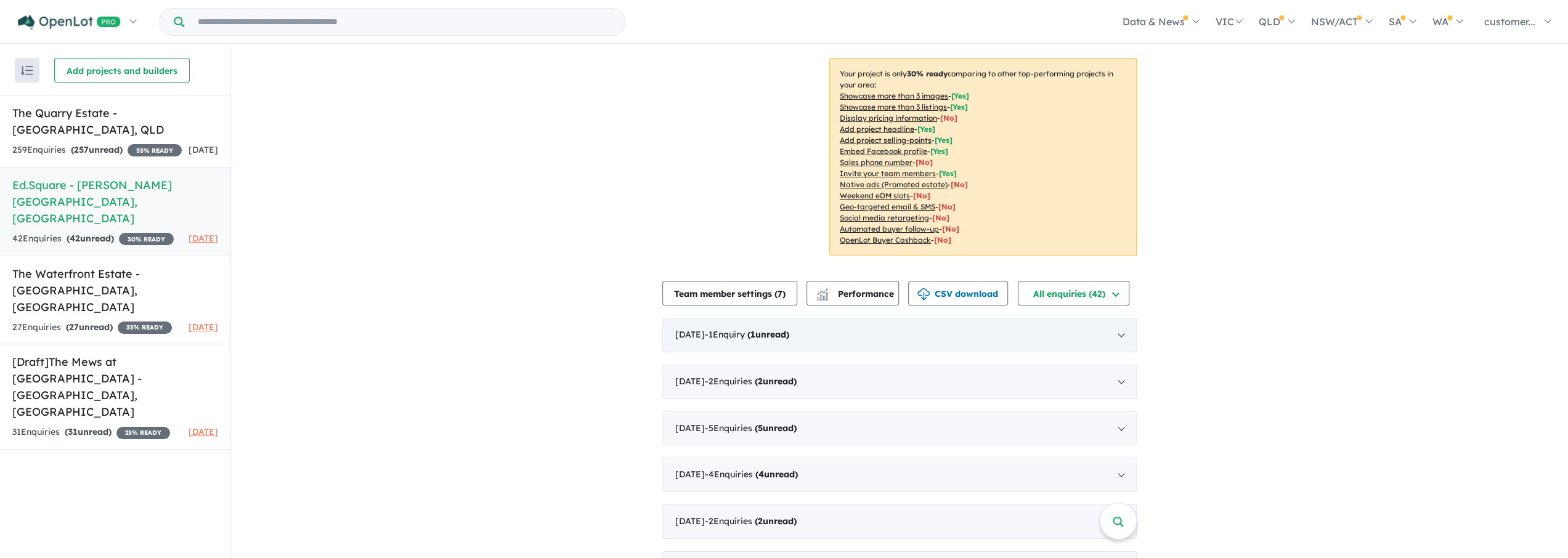
click at [1122, 322] on div "[DATE] - 1 Enquir y ( 1 unread)" at bounding box center [900, 334] width 474 height 34
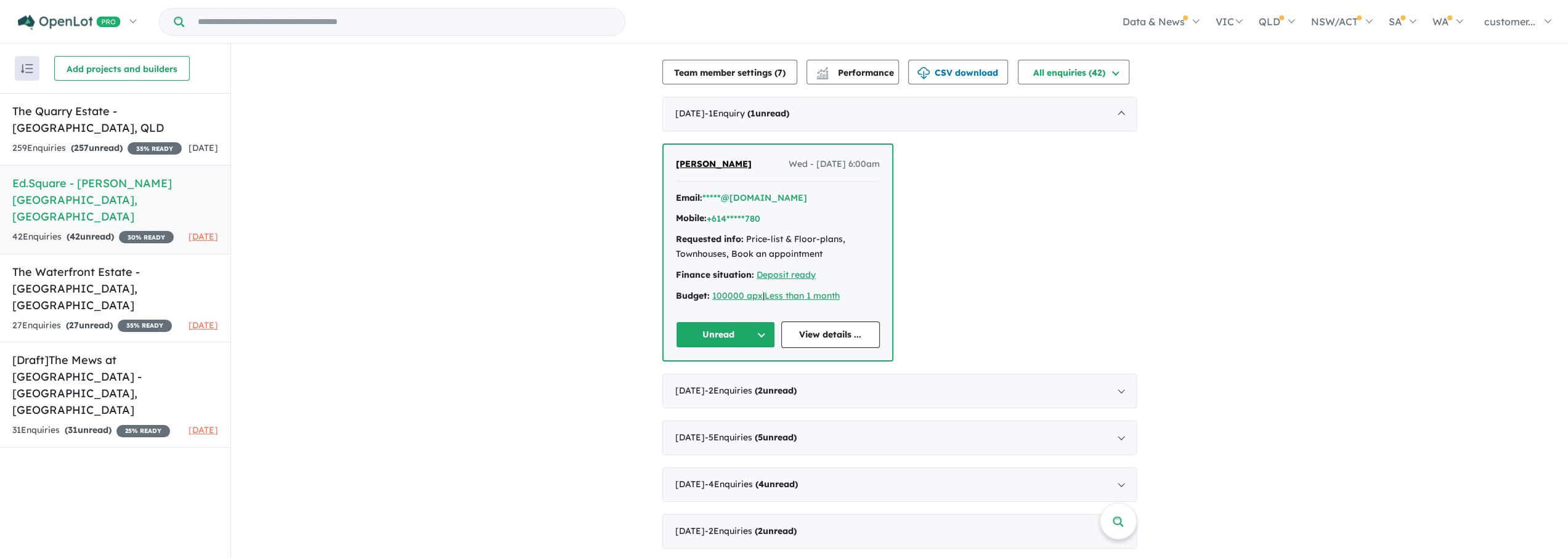
scroll to position [471, 0]
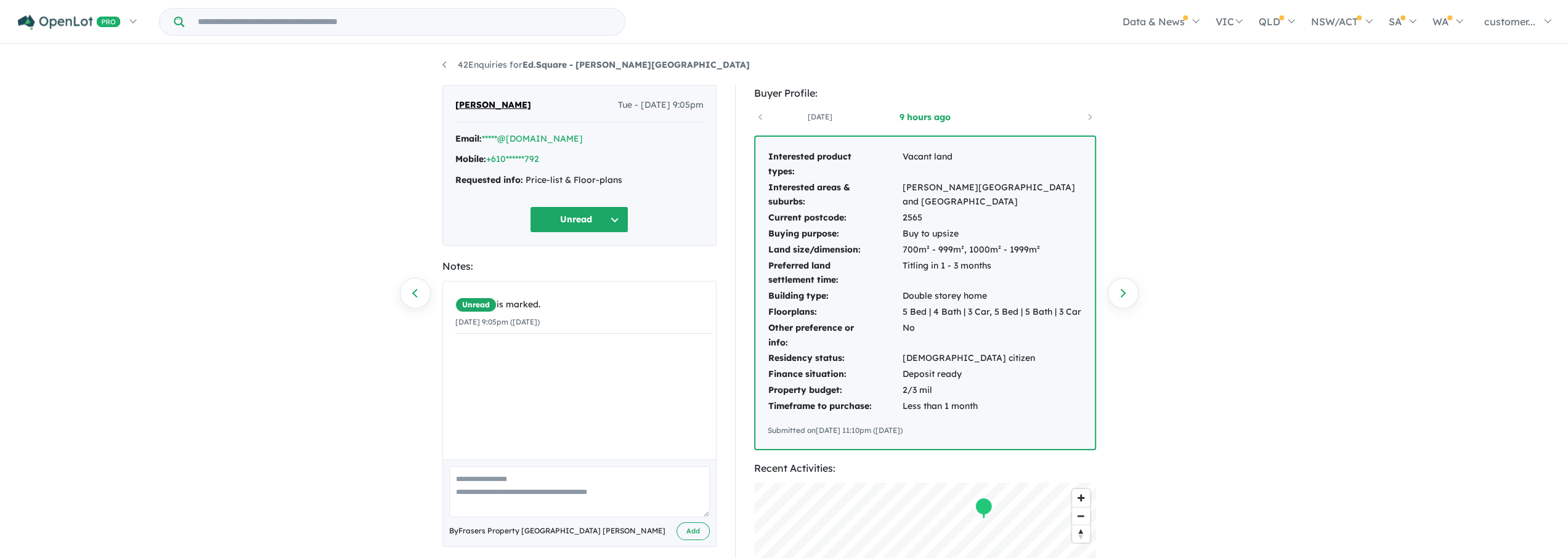
click at [620, 209] on button "Unread" at bounding box center [579, 220] width 99 height 26
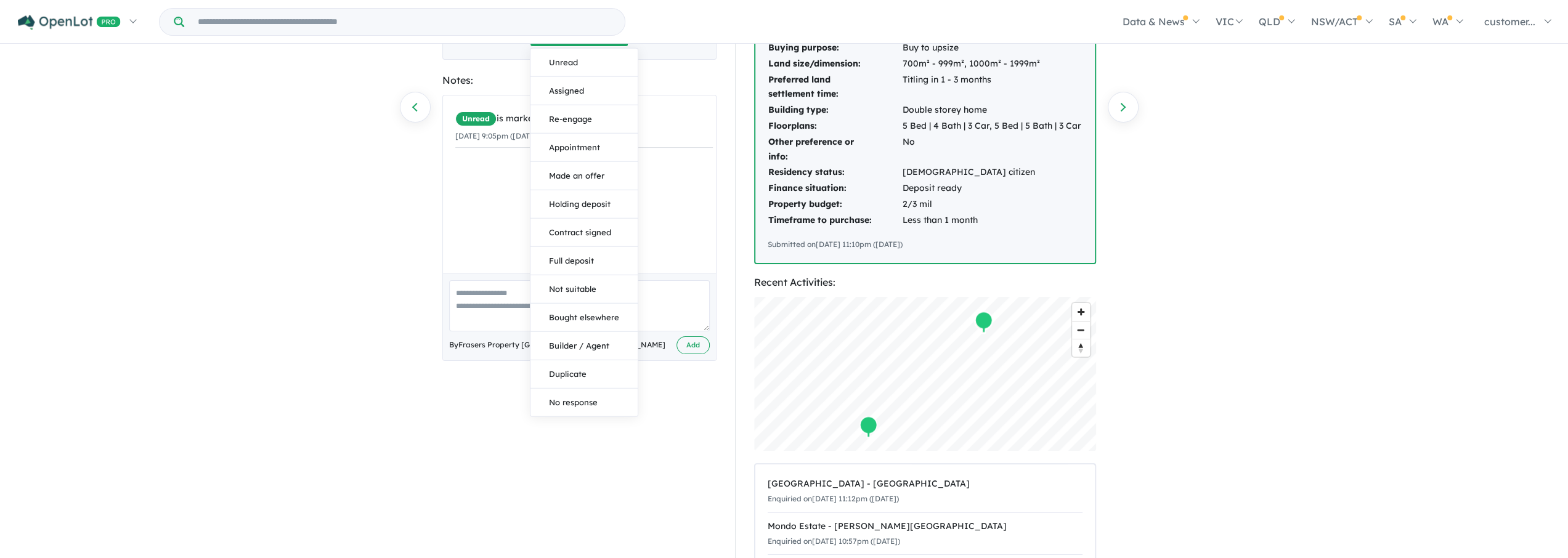
scroll to position [185, 0]
click at [1238, 327] on div "42 Enquiries for Ed.Square - [PERSON_NAME][GEOGRAPHIC_DATA] Previous enquiry Ne…" at bounding box center [784, 118] width 1568 height 514
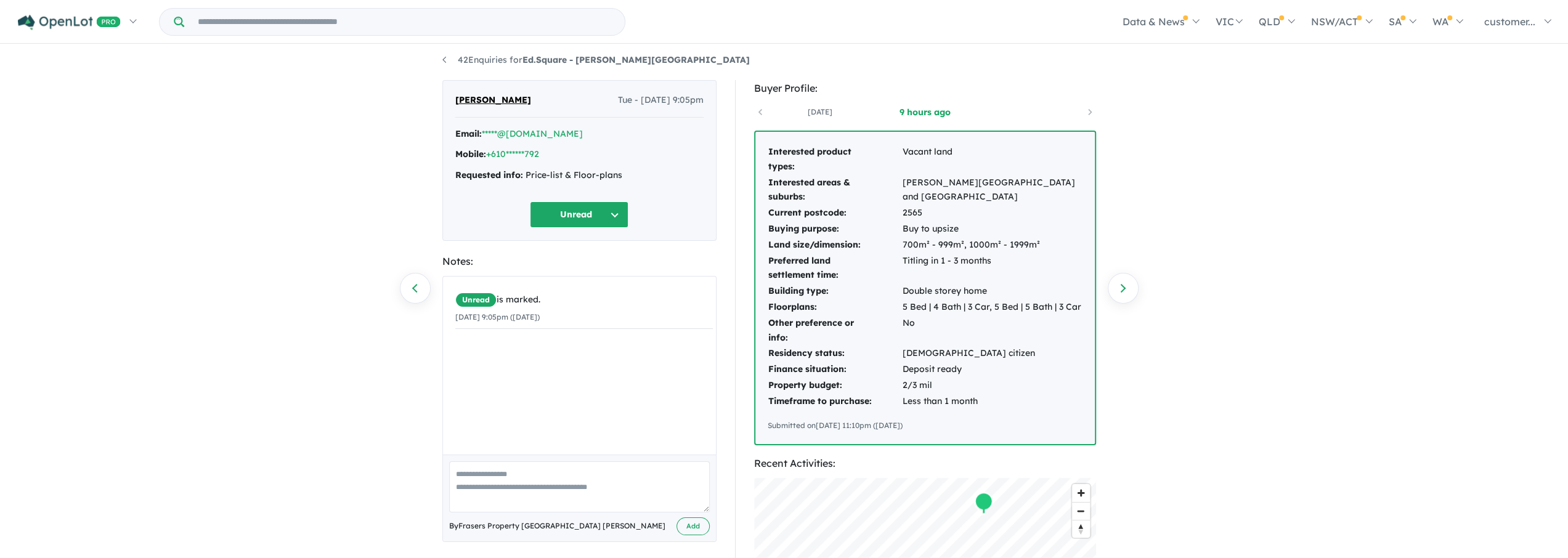
scroll to position [0, 0]
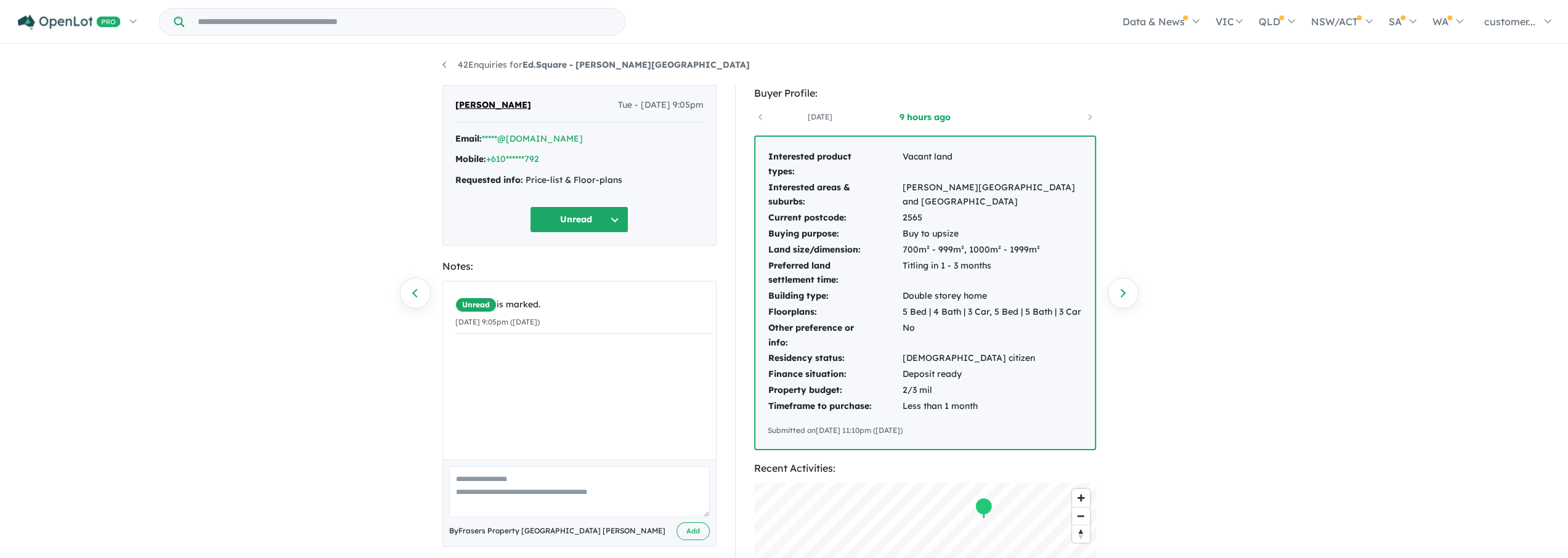
click at [306, 282] on div "42 Enquiries for Ed.Square - [PERSON_NAME][GEOGRAPHIC_DATA] Previous enquiry Ne…" at bounding box center [784, 303] width 1568 height 514
click at [1090, 120] on div "[DATE] 9 hours ago" at bounding box center [925, 116] width 342 height 18
click at [766, 117] on div "[DATE] 9 hours ago" at bounding box center [925, 116] width 342 height 18
click at [761, 117] on div "[DATE] 9 hours ago" at bounding box center [925, 116] width 342 height 18
click at [253, 357] on div "42 Enquiries for Ed.Square - [PERSON_NAME][GEOGRAPHIC_DATA] Previous enquiry Ne…" at bounding box center [784, 303] width 1568 height 514
